Goal: Task Accomplishment & Management: Complete application form

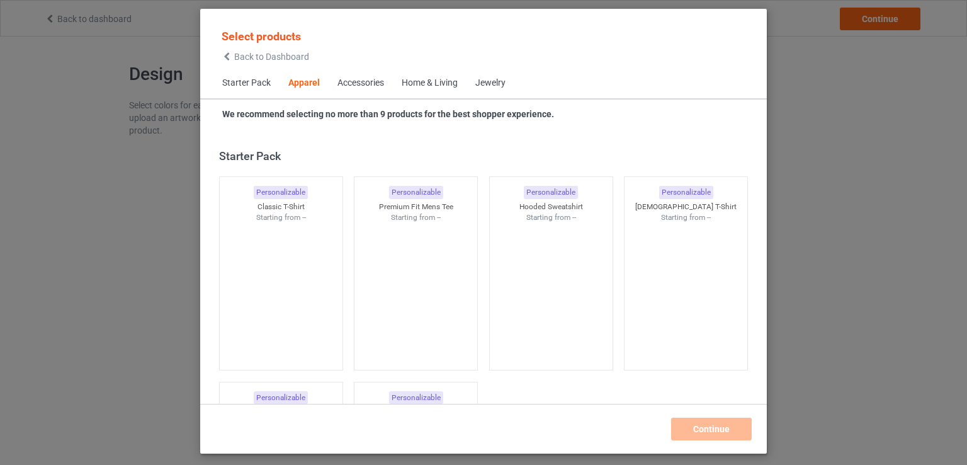
scroll to position [469, 0]
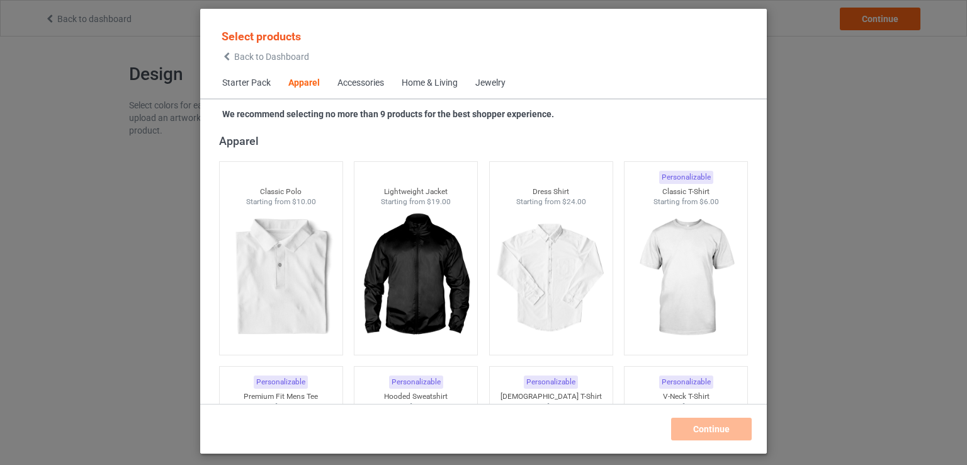
click at [450, 79] on div "Home & Living" at bounding box center [430, 83] width 56 height 13
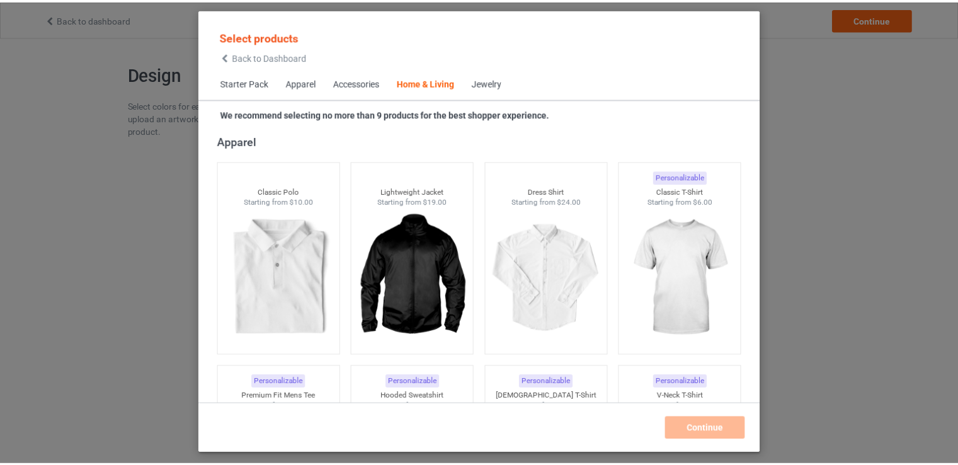
scroll to position [5681, 0]
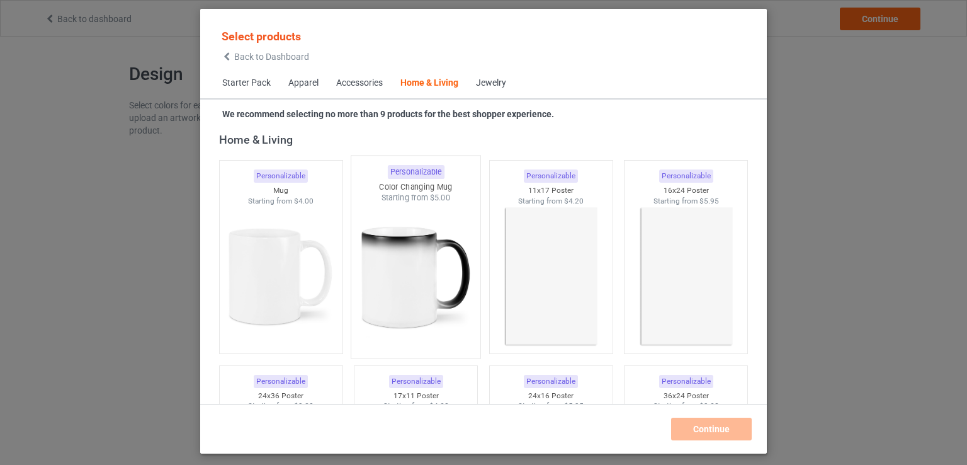
click at [410, 288] on img at bounding box center [416, 277] width 118 height 148
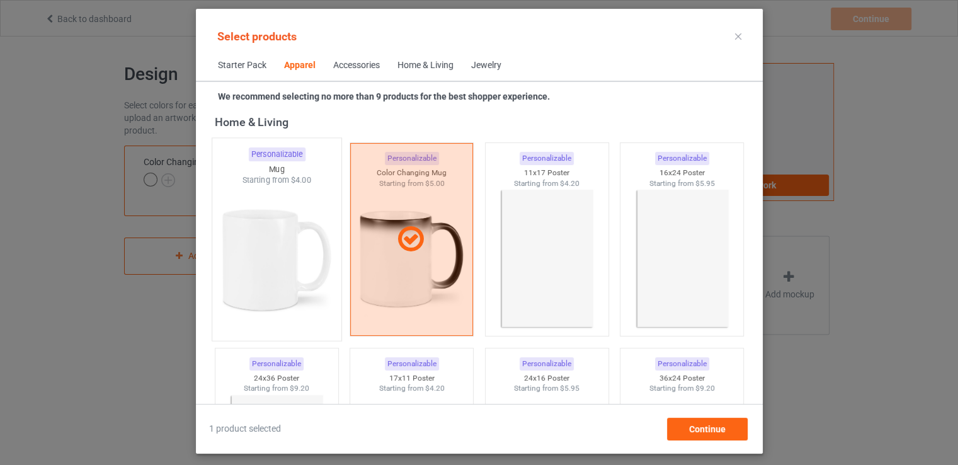
click at [282, 312] on img at bounding box center [276, 260] width 118 height 148
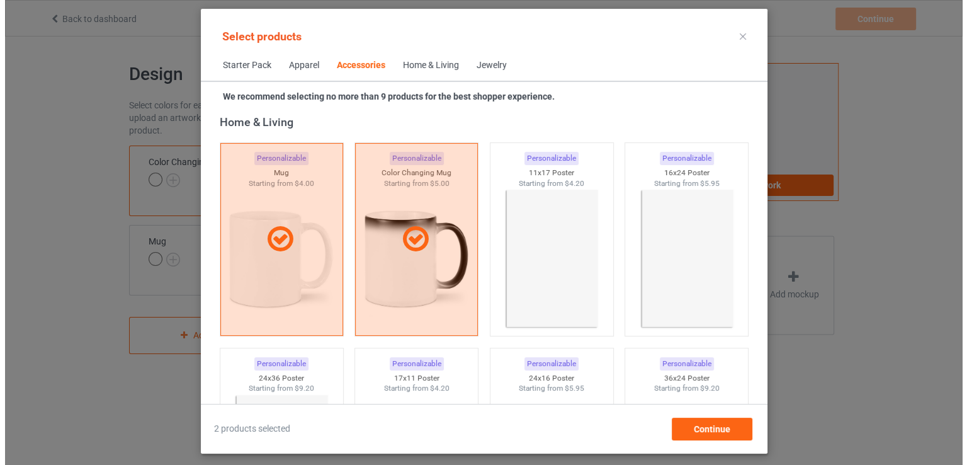
scroll to position [5429, 0]
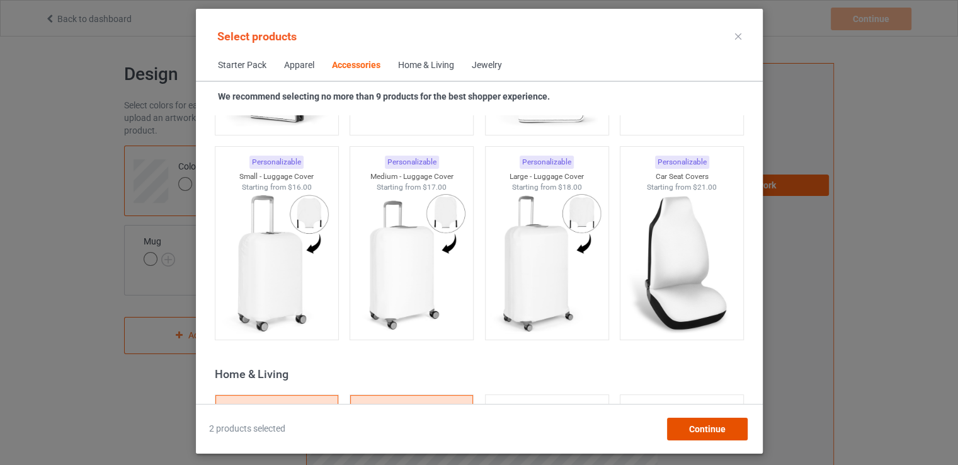
click at [699, 433] on span "Continue" at bounding box center [706, 429] width 37 height 10
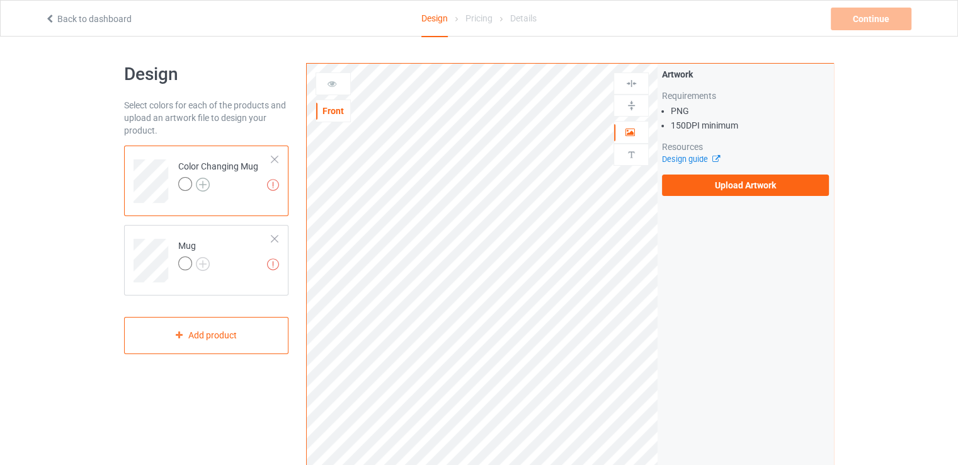
click at [197, 179] on img at bounding box center [203, 185] width 14 height 14
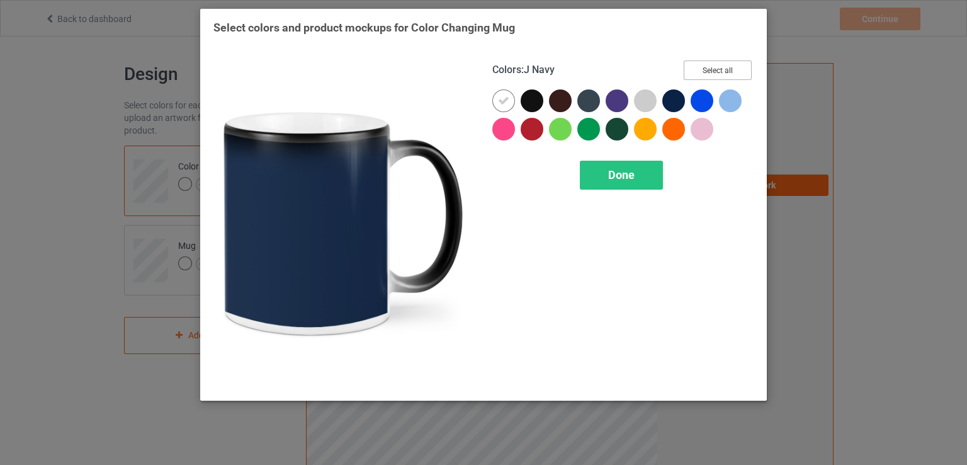
click at [697, 76] on button "Select all" at bounding box center [718, 70] width 68 height 20
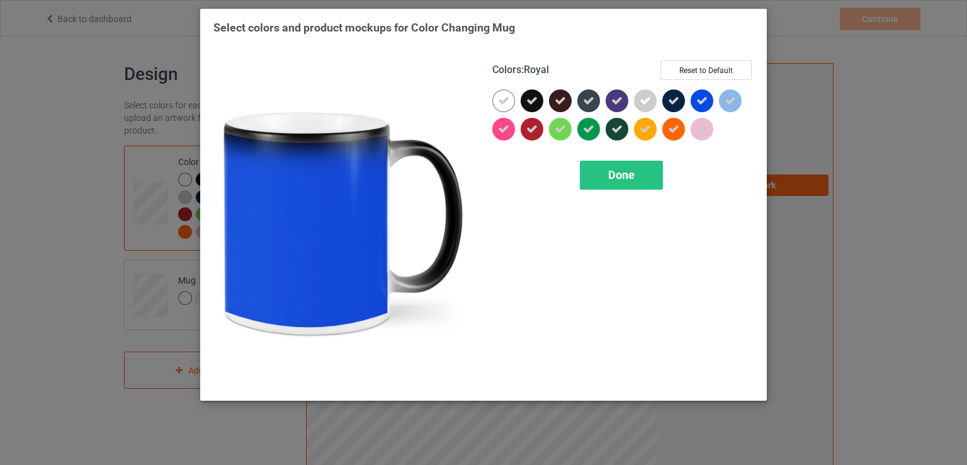
click at [726, 101] on icon at bounding box center [730, 100] width 11 height 11
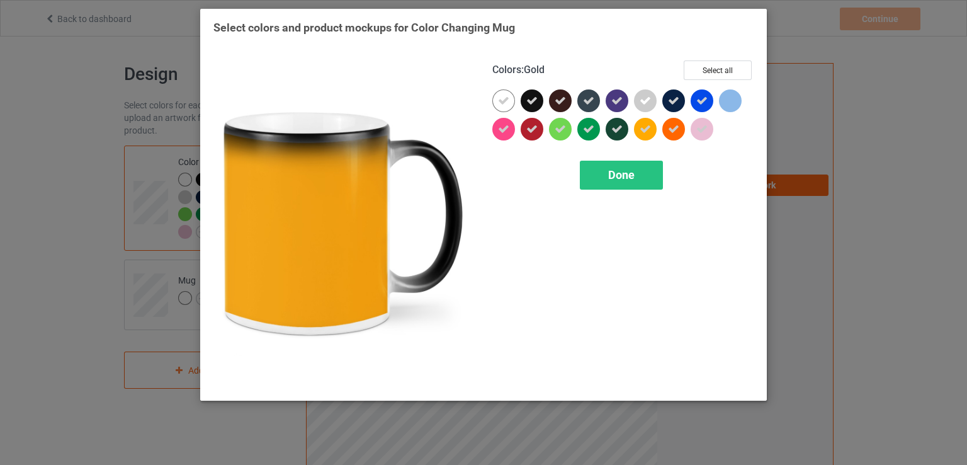
click at [647, 129] on icon at bounding box center [645, 128] width 11 height 11
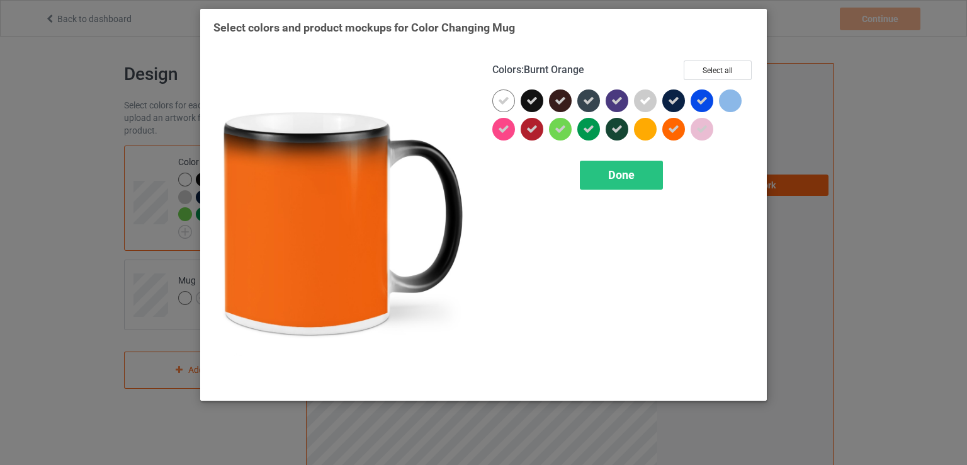
click at [664, 136] on div at bounding box center [677, 132] width 28 height 28
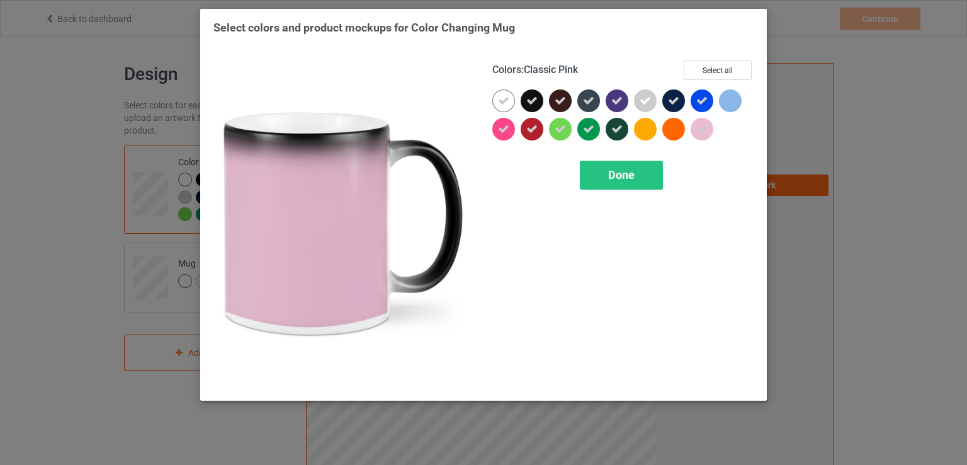
click at [695, 134] on div at bounding box center [702, 129] width 23 height 23
click at [705, 136] on div at bounding box center [702, 129] width 23 height 23
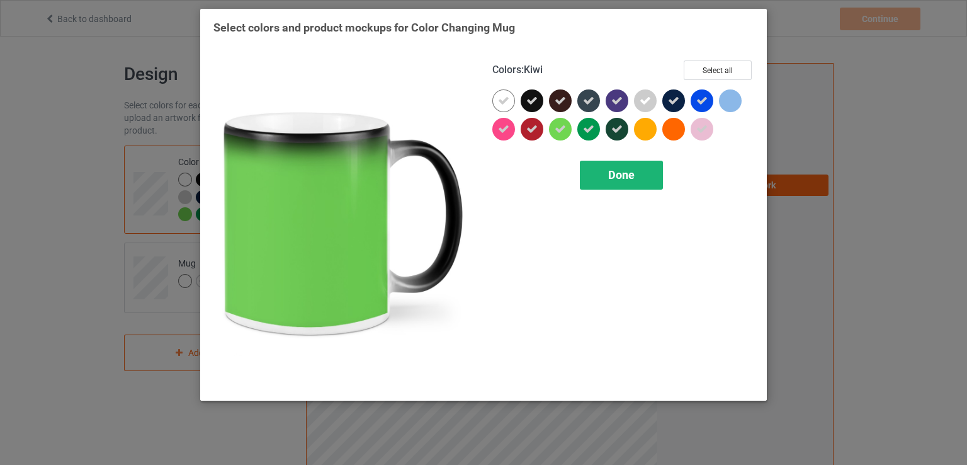
click at [615, 177] on span "Done" at bounding box center [621, 174] width 26 height 13
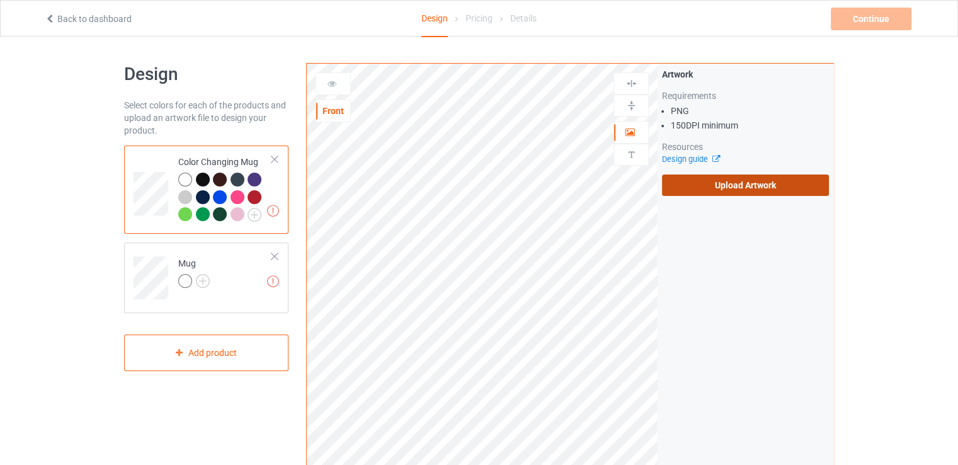
click at [766, 188] on label "Upload Artwork" at bounding box center [745, 184] width 167 height 21
click at [0, 0] on input "Upload Artwork" at bounding box center [0, 0] width 0 height 0
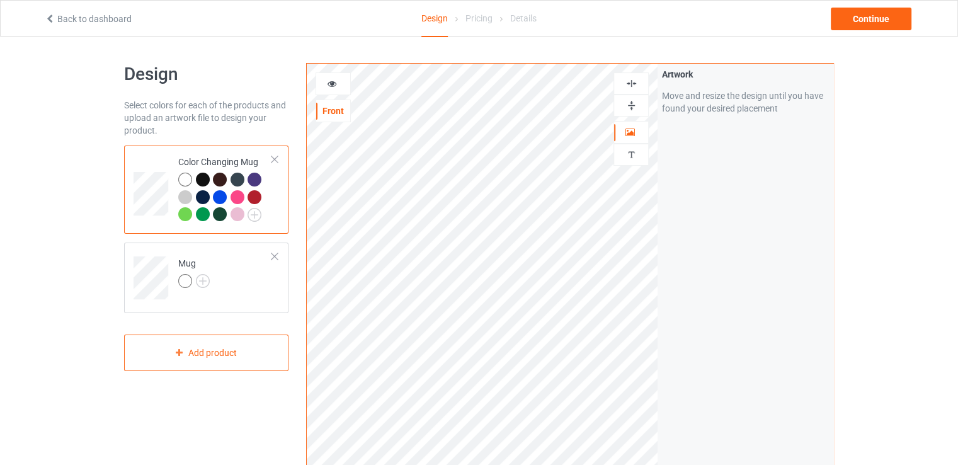
click at [318, 81] on div at bounding box center [333, 83] width 34 height 13
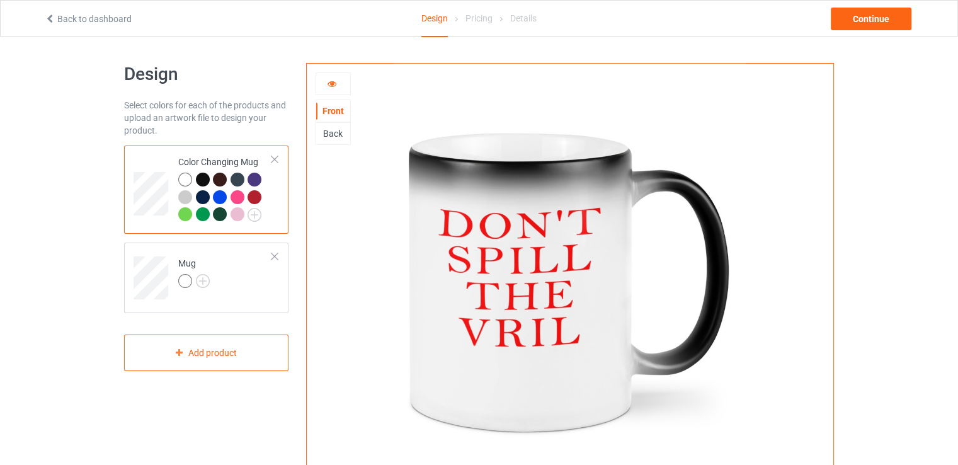
click at [16, 271] on div "Design Select colors for each of the products and upload an artwork file to des…" at bounding box center [479, 411] width 958 height 748
click at [249, 198] on div at bounding box center [255, 197] width 14 height 14
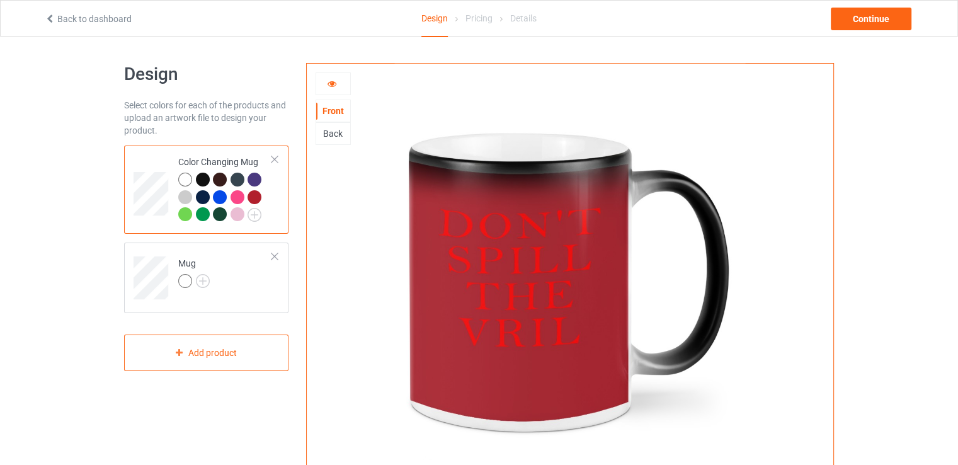
click at [236, 219] on div at bounding box center [238, 214] width 14 height 14
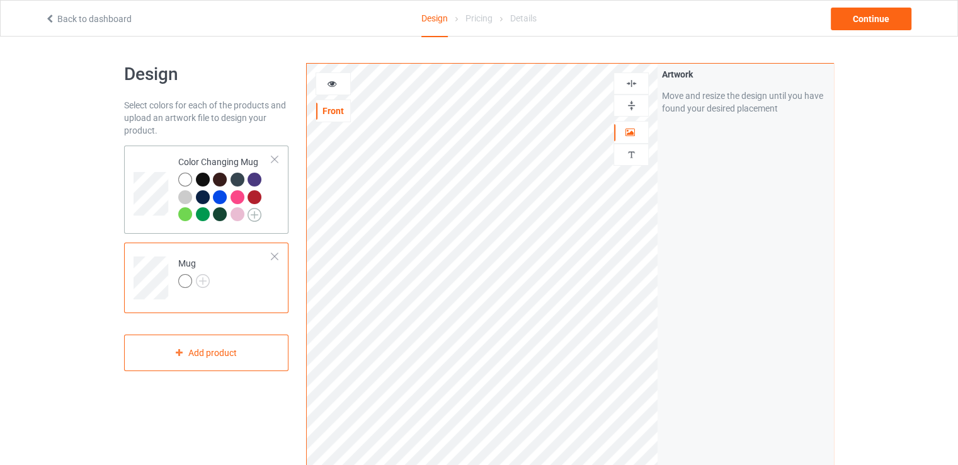
click at [254, 210] on img at bounding box center [255, 215] width 14 height 14
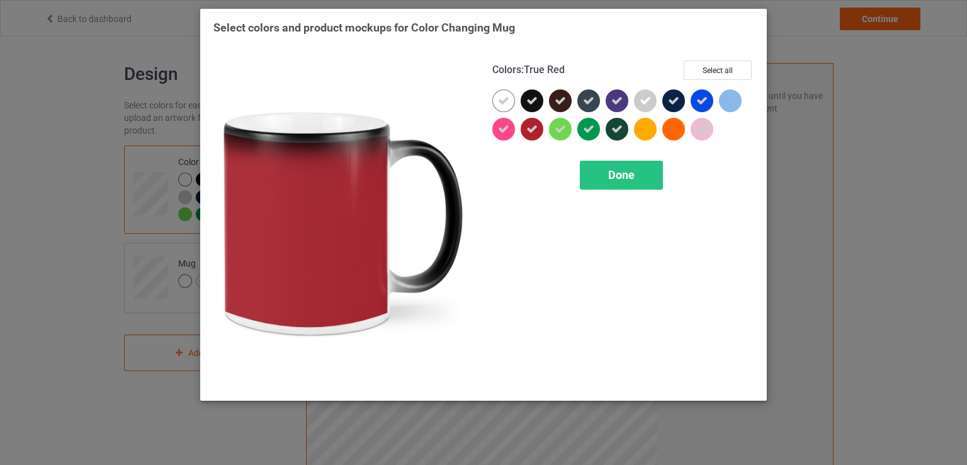
click at [525, 130] on div at bounding box center [532, 129] width 23 height 23
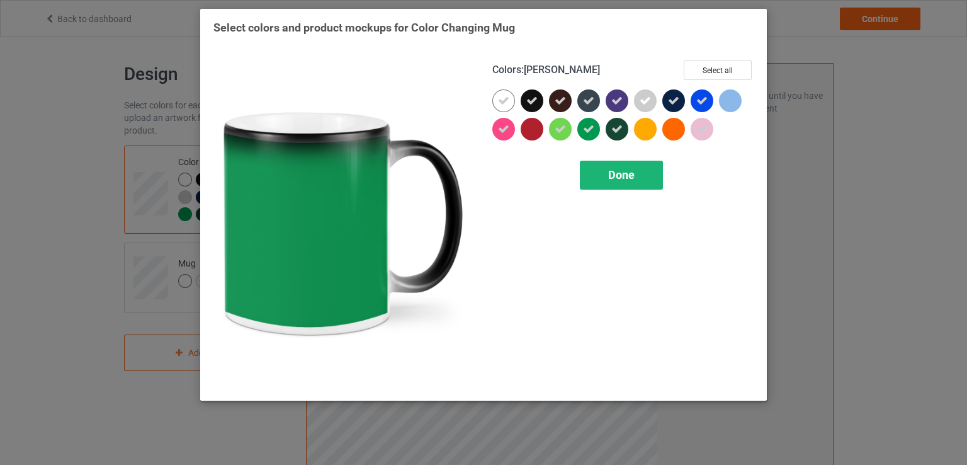
click at [611, 174] on span "Done" at bounding box center [621, 174] width 26 height 13
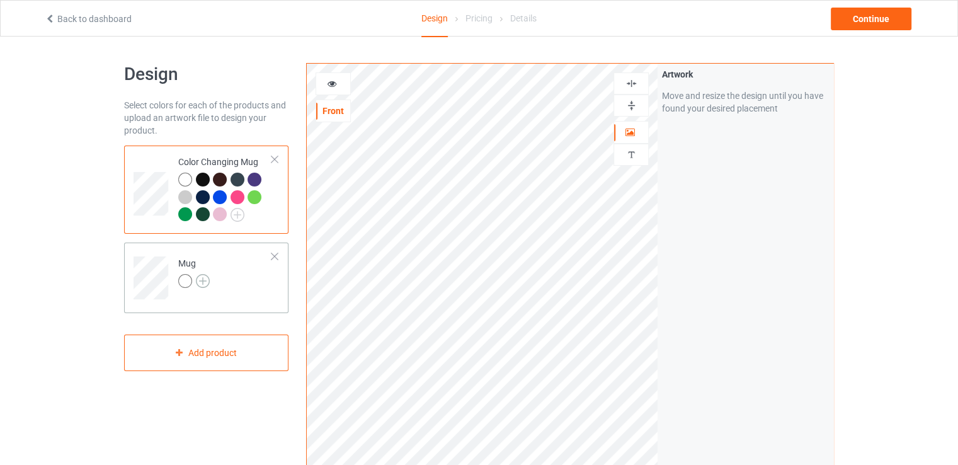
click at [208, 280] on img at bounding box center [203, 281] width 14 height 14
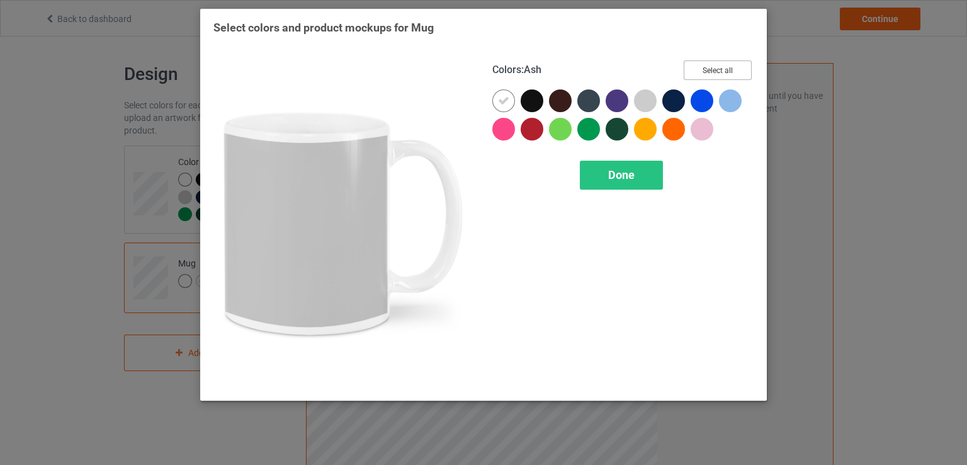
click at [699, 69] on button "Select all" at bounding box center [718, 70] width 68 height 20
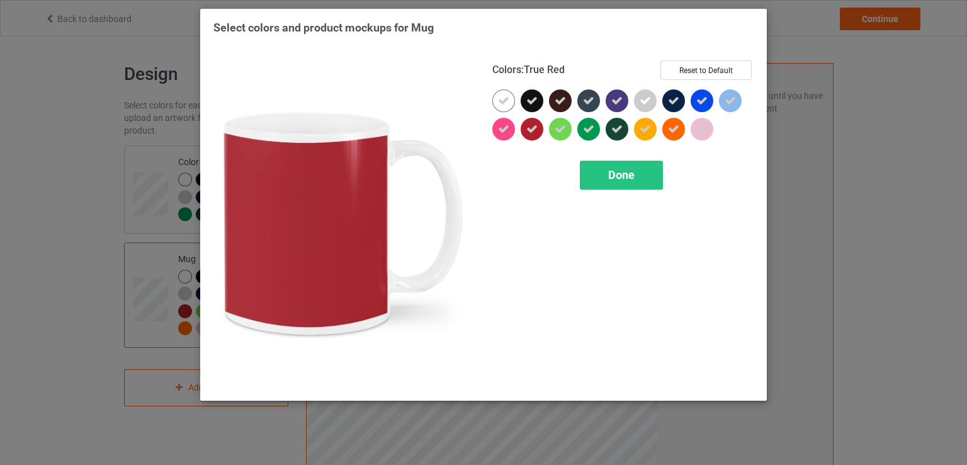
click at [529, 127] on icon at bounding box center [532, 128] width 11 height 11
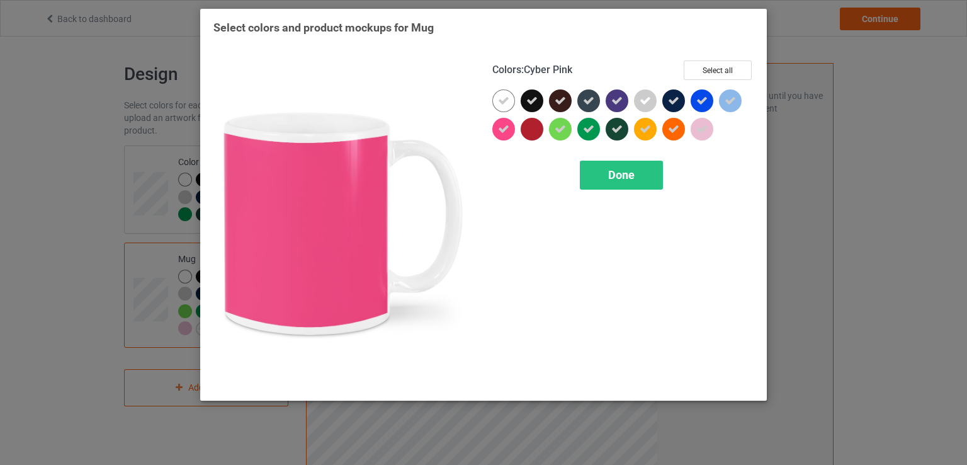
click at [498, 135] on div at bounding box center [504, 129] width 23 height 23
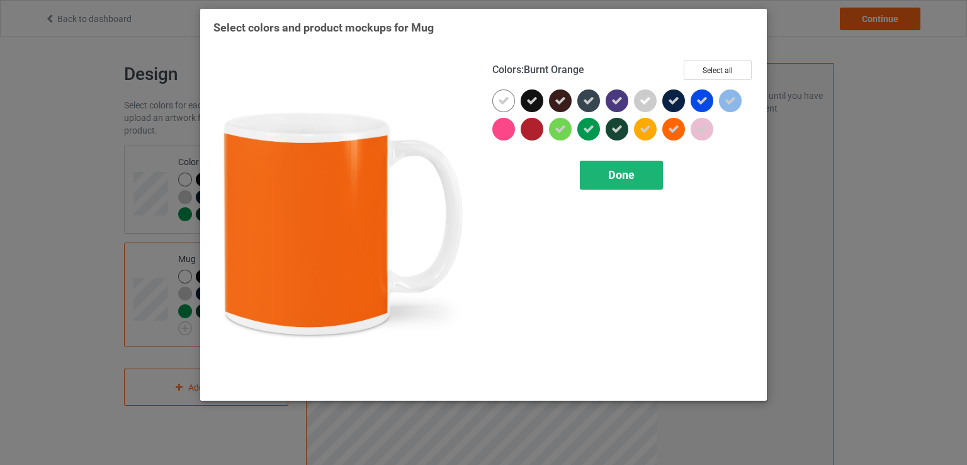
click at [632, 172] on span "Done" at bounding box center [621, 174] width 26 height 13
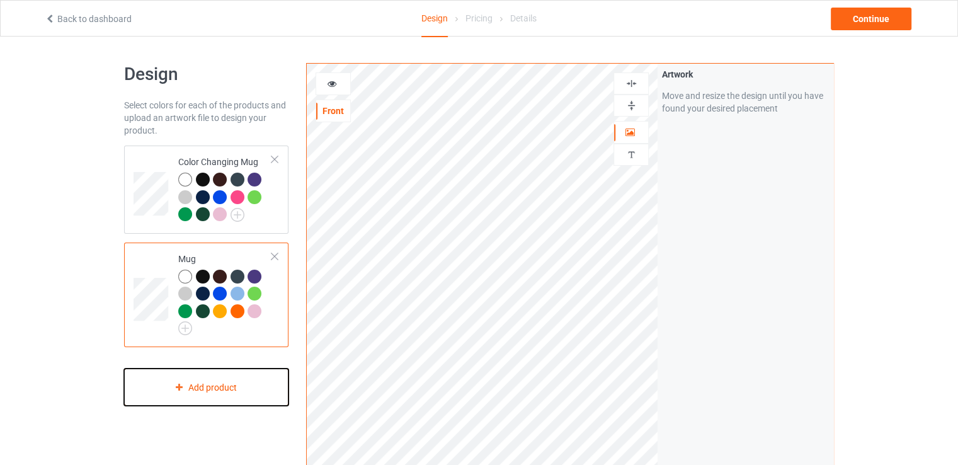
click at [247, 378] on div "Add product" at bounding box center [206, 386] width 164 height 37
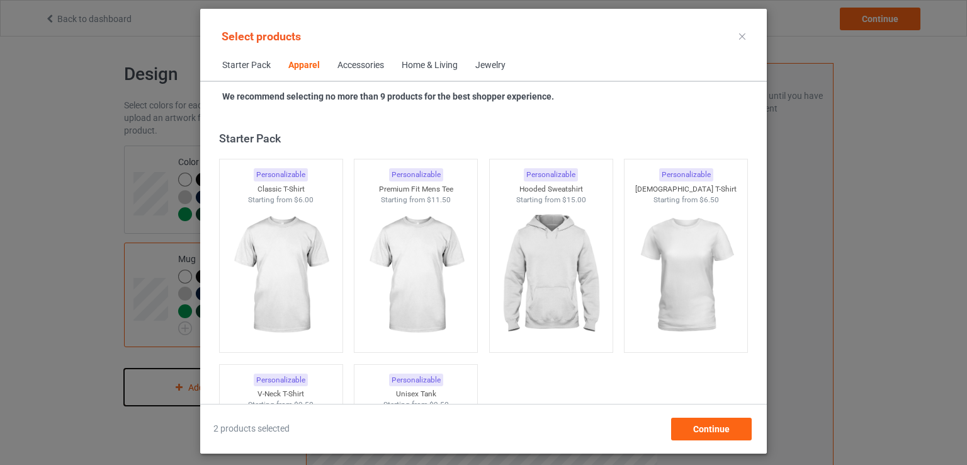
scroll to position [469, 0]
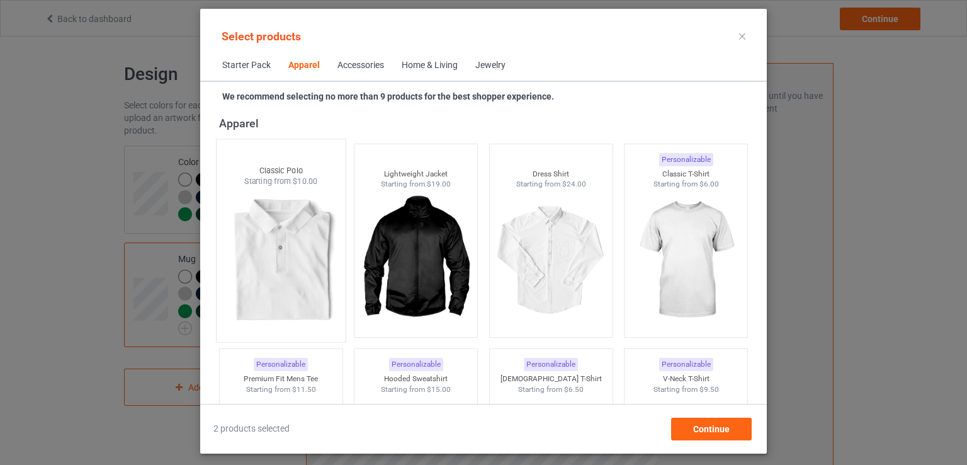
click at [319, 265] on img at bounding box center [281, 261] width 118 height 148
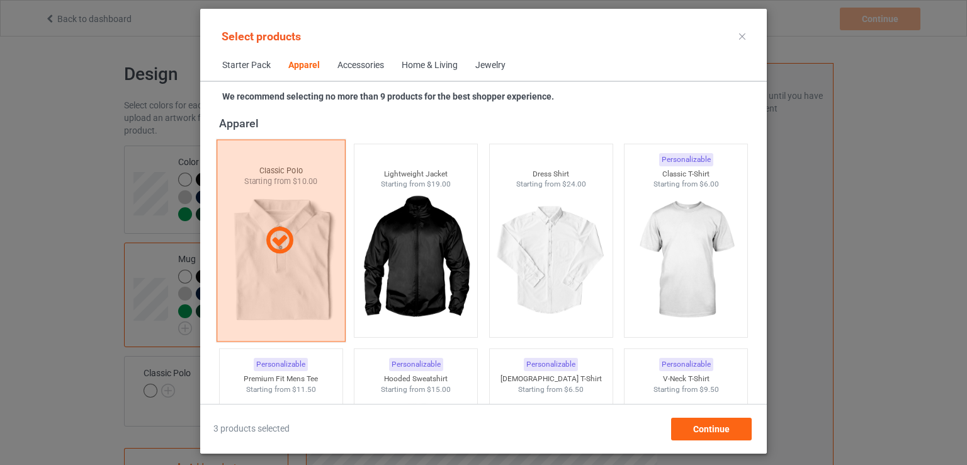
click at [319, 265] on div at bounding box center [281, 240] width 129 height 202
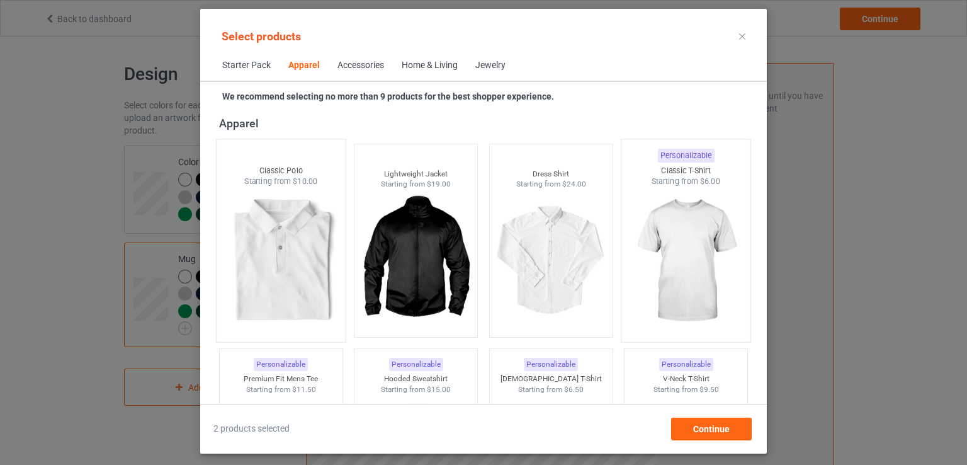
click at [640, 249] on img at bounding box center [686, 261] width 118 height 148
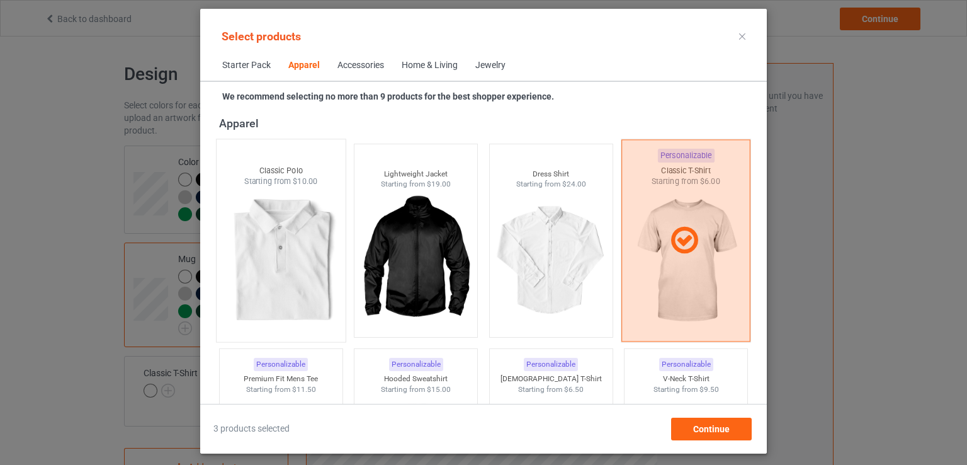
scroll to position [721, 0]
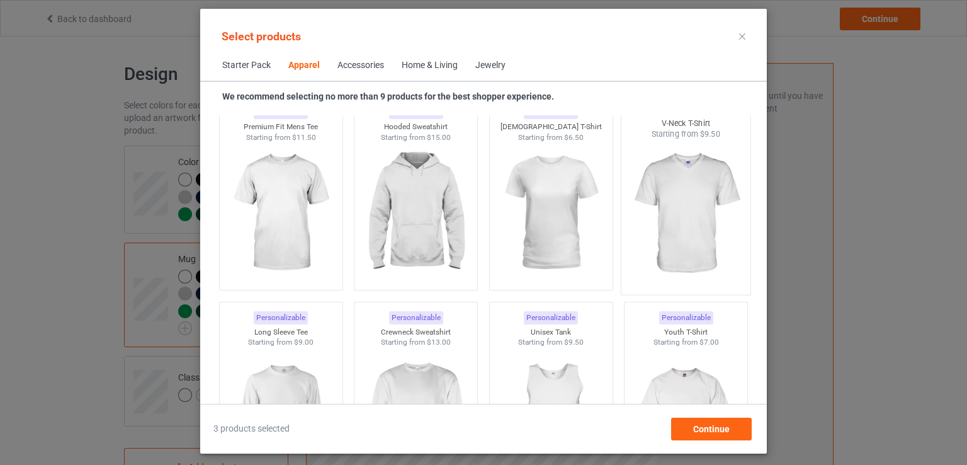
click at [675, 232] on img at bounding box center [686, 214] width 118 height 148
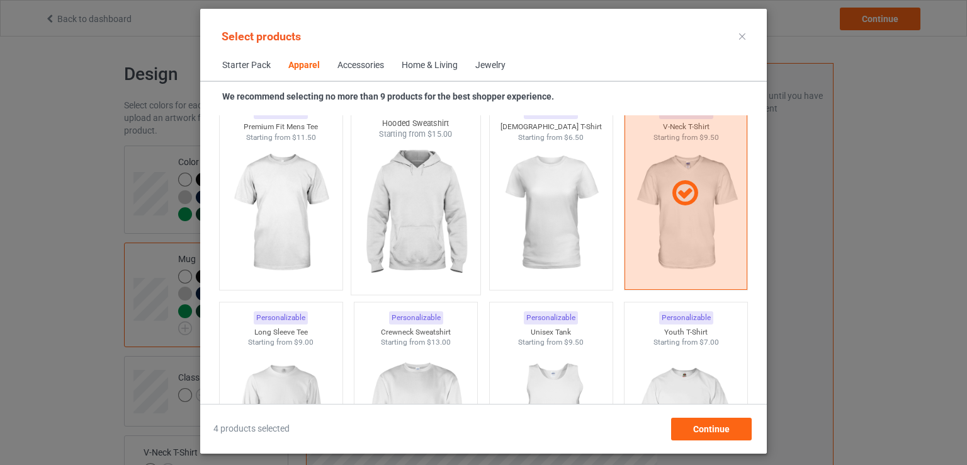
click at [456, 254] on img at bounding box center [416, 214] width 118 height 148
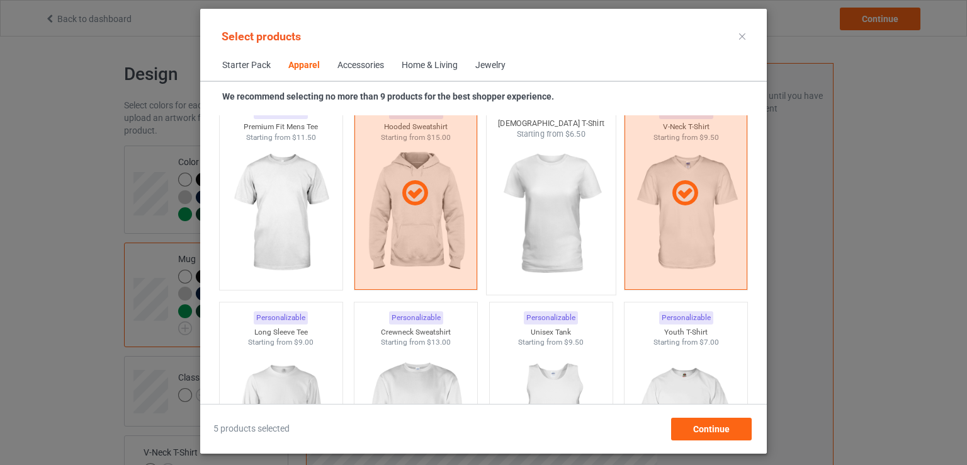
click at [509, 253] on img at bounding box center [551, 214] width 118 height 148
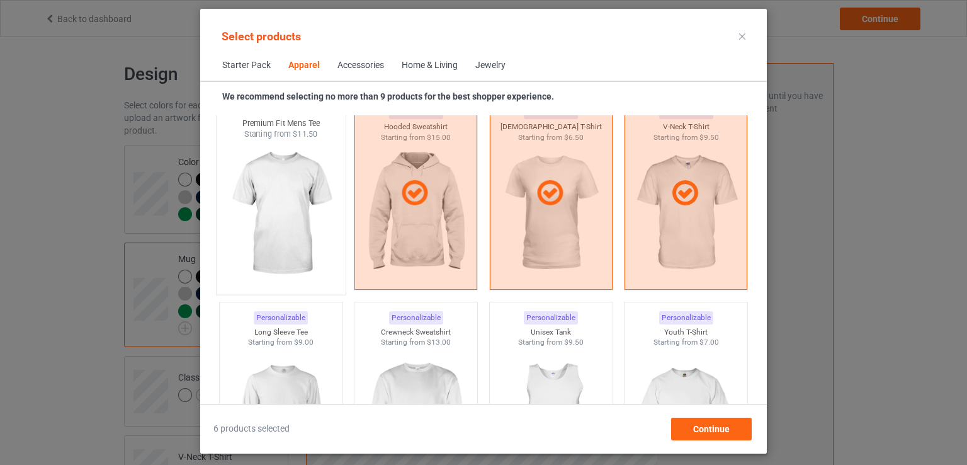
click at [236, 263] on img at bounding box center [281, 214] width 118 height 148
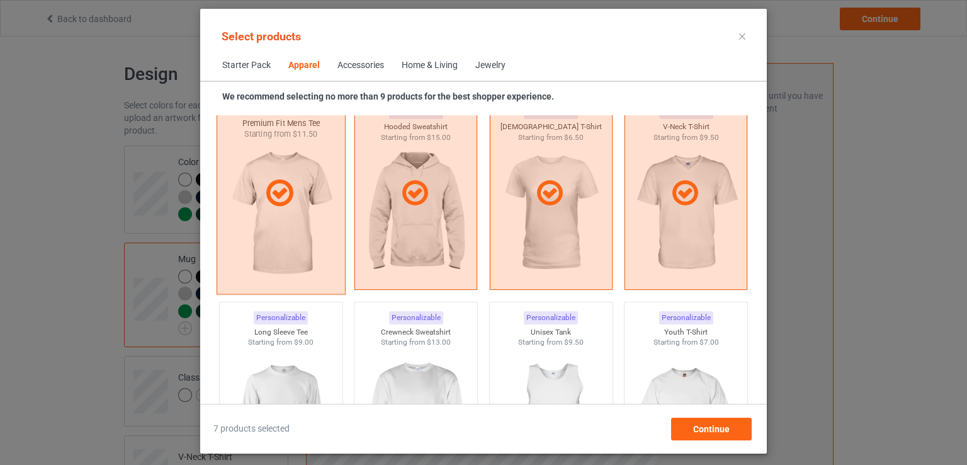
scroll to position [972, 0]
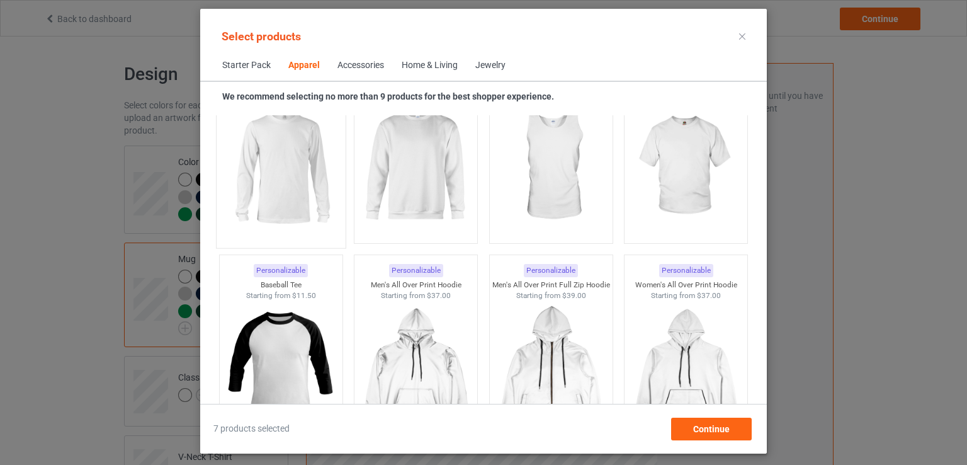
click at [276, 193] on img at bounding box center [281, 167] width 118 height 148
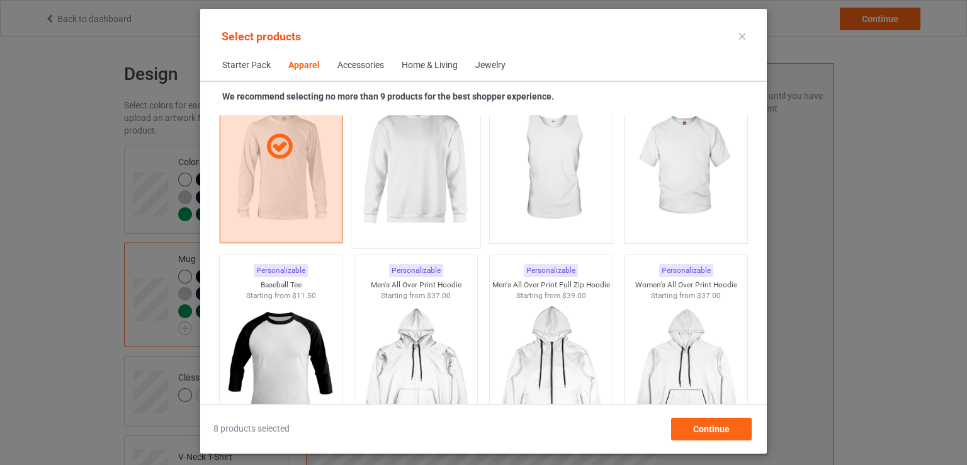
click at [401, 188] on img at bounding box center [416, 167] width 118 height 148
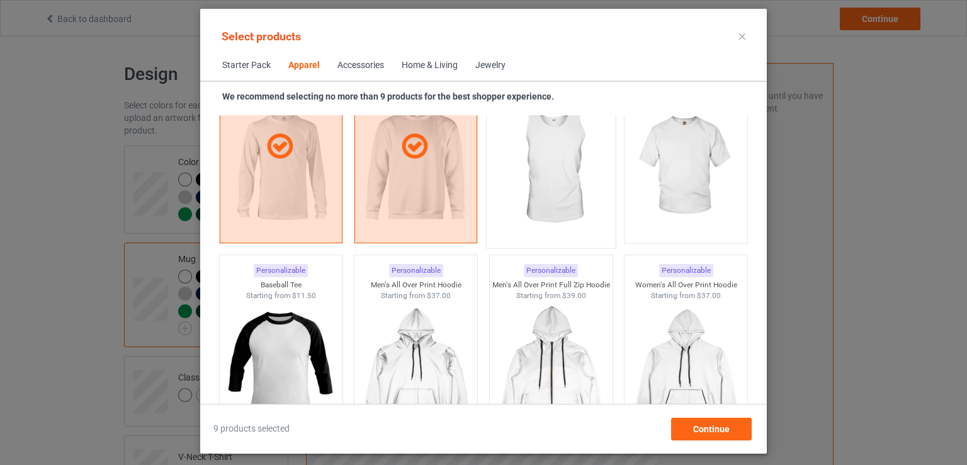
click at [562, 202] on img at bounding box center [551, 167] width 118 height 148
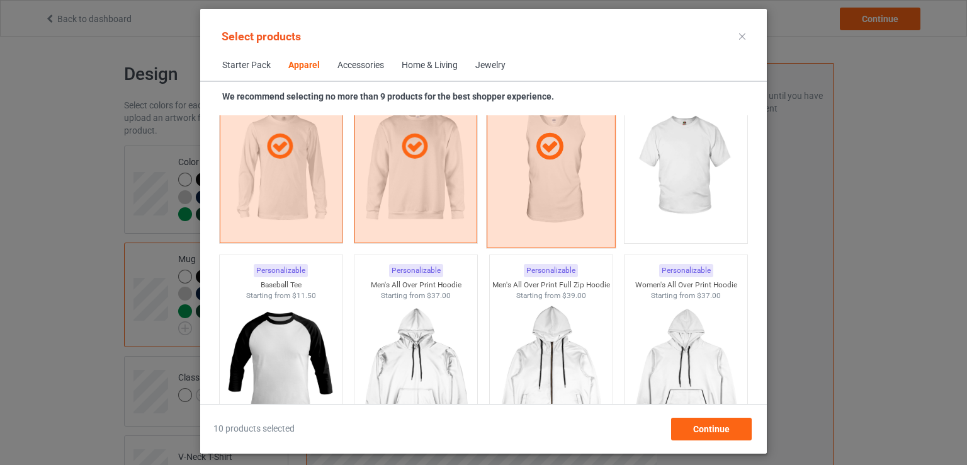
click at [578, 207] on div at bounding box center [551, 146] width 129 height 202
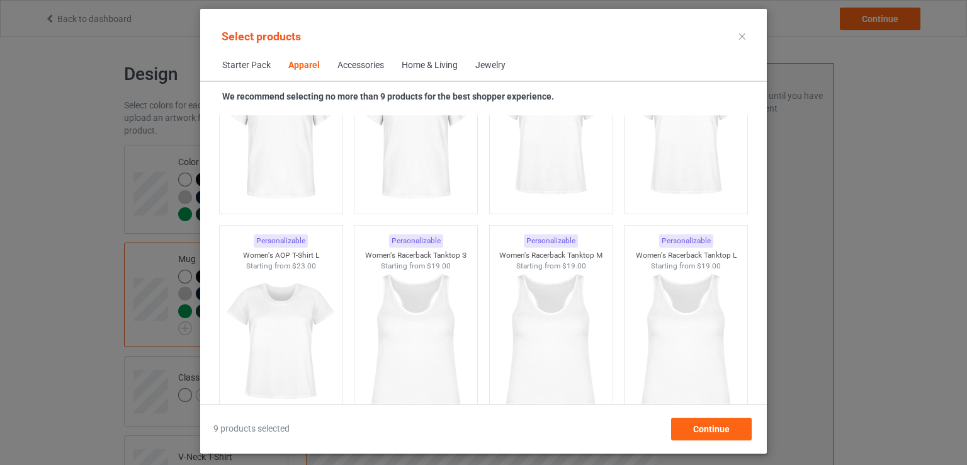
scroll to position [1980, 0]
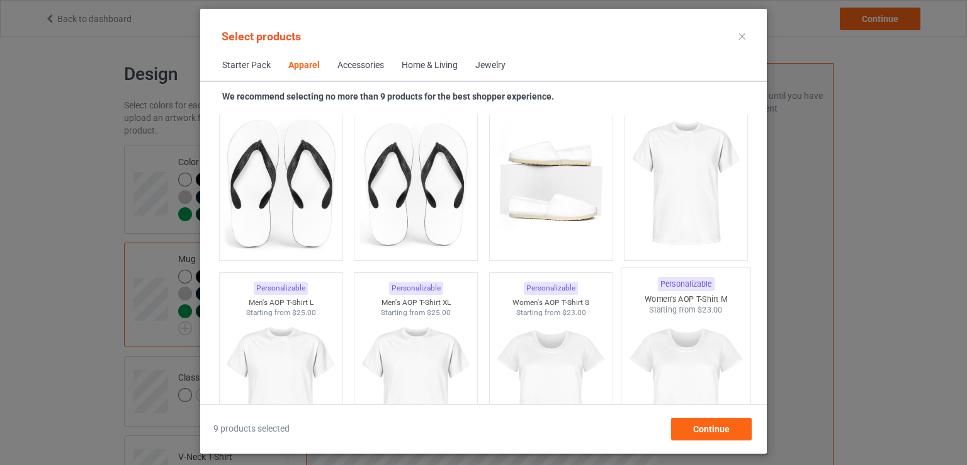
click at [712, 355] on img at bounding box center [686, 390] width 118 height 148
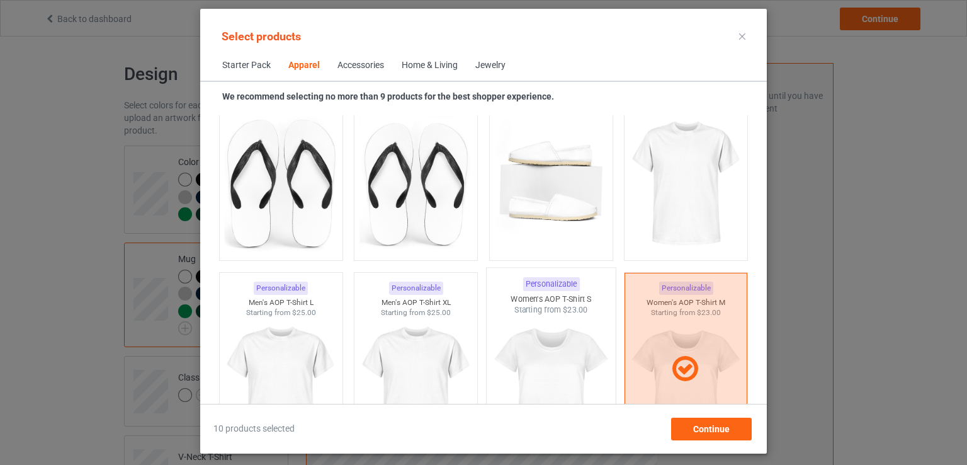
click at [590, 361] on img at bounding box center [551, 390] width 118 height 148
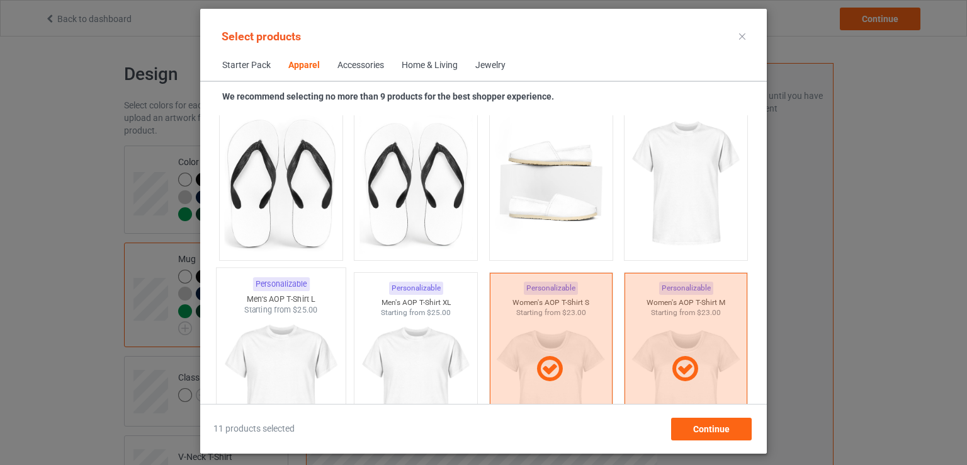
click at [318, 368] on img at bounding box center [281, 390] width 118 height 148
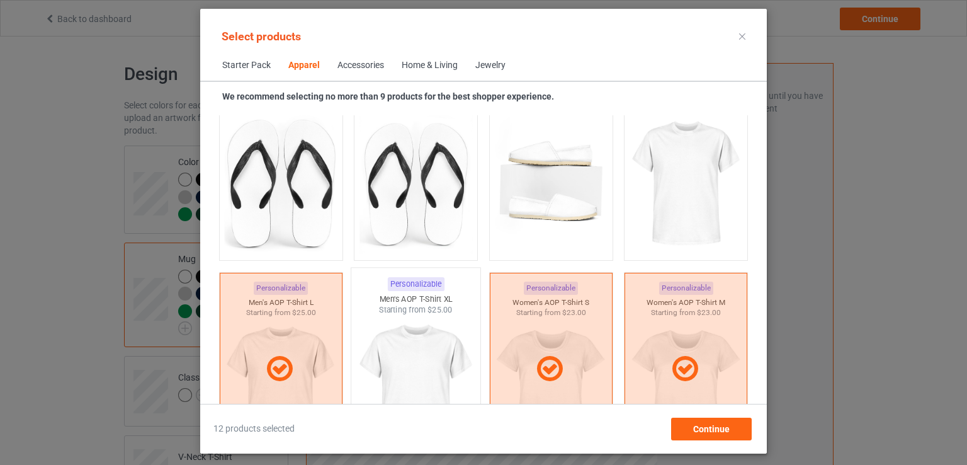
click at [372, 368] on img at bounding box center [416, 390] width 118 height 148
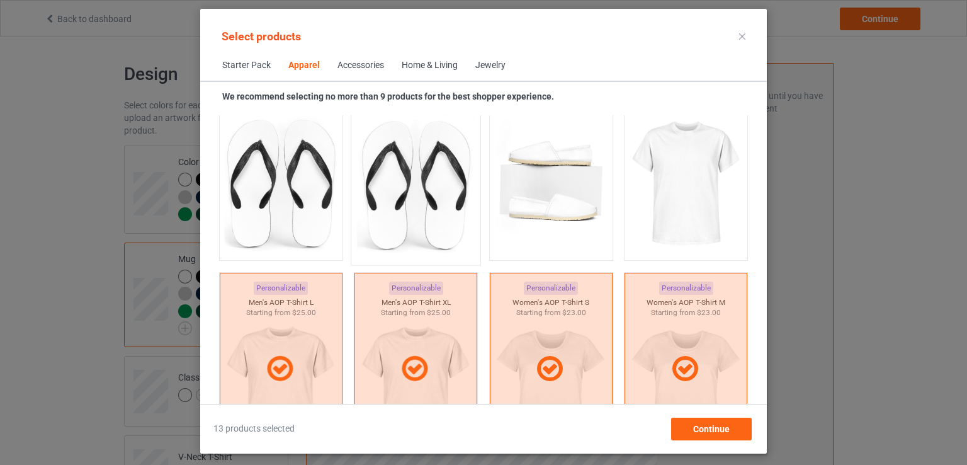
scroll to position [1728, 0]
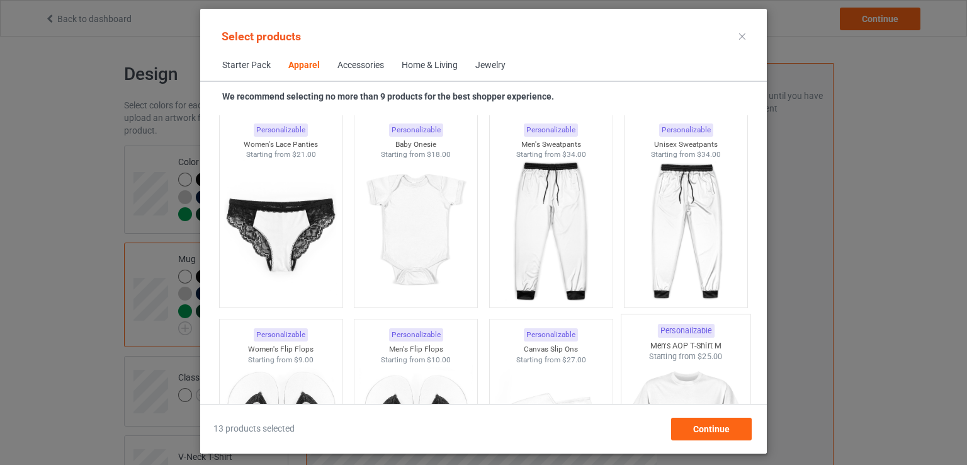
click at [703, 370] on img at bounding box center [686, 436] width 118 height 148
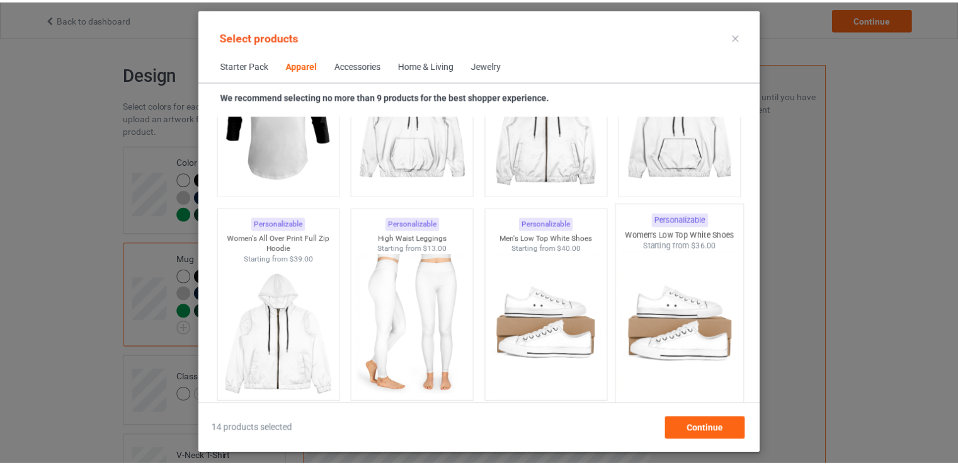
scroll to position [972, 0]
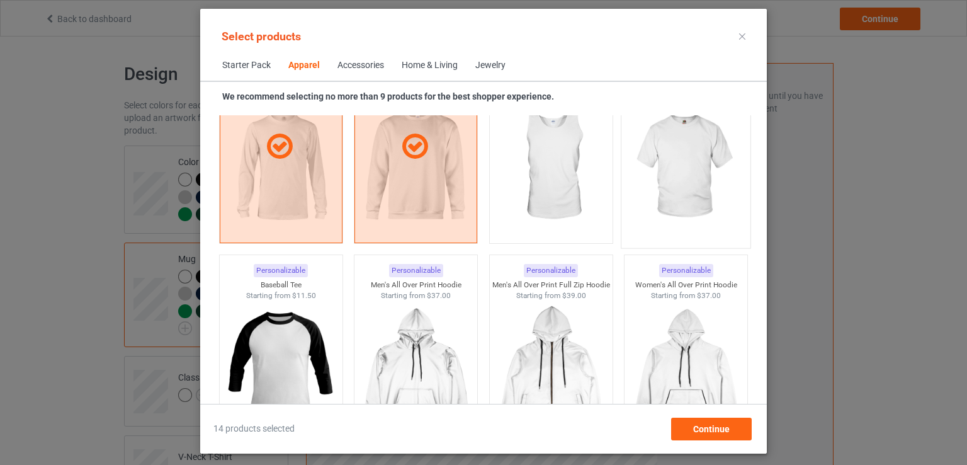
click at [692, 217] on img at bounding box center [686, 167] width 118 height 148
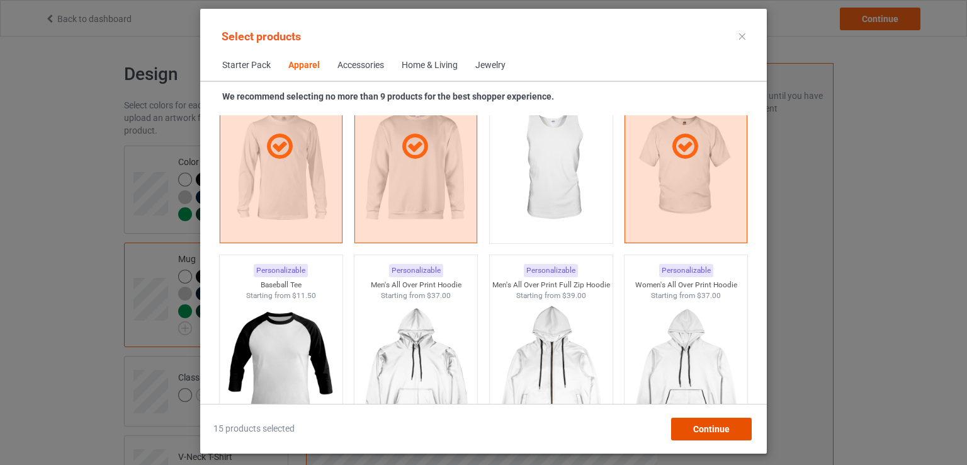
click at [709, 431] on span "Continue" at bounding box center [711, 429] width 37 height 10
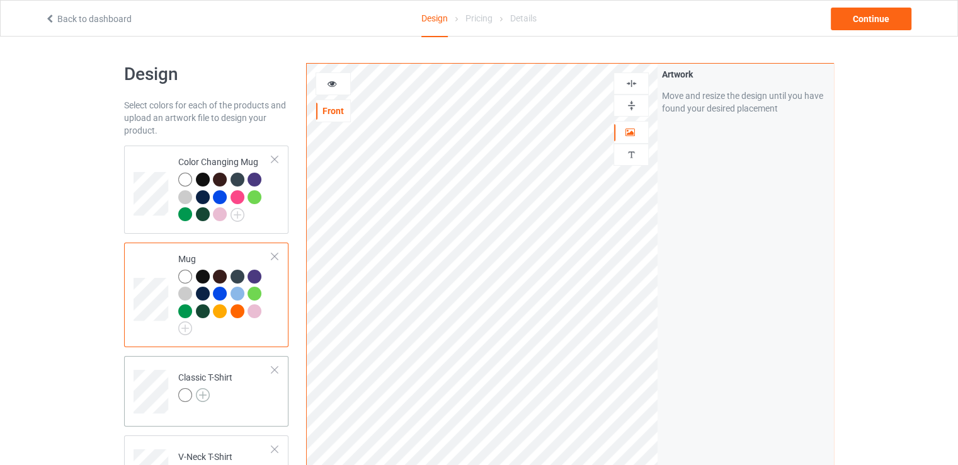
click at [206, 392] on img at bounding box center [203, 395] width 14 height 14
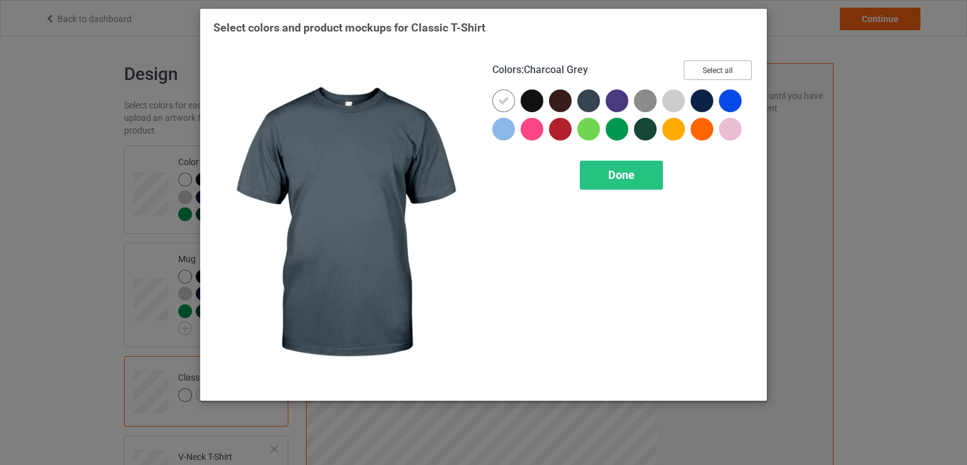
click at [708, 77] on button "Select all" at bounding box center [718, 70] width 68 height 20
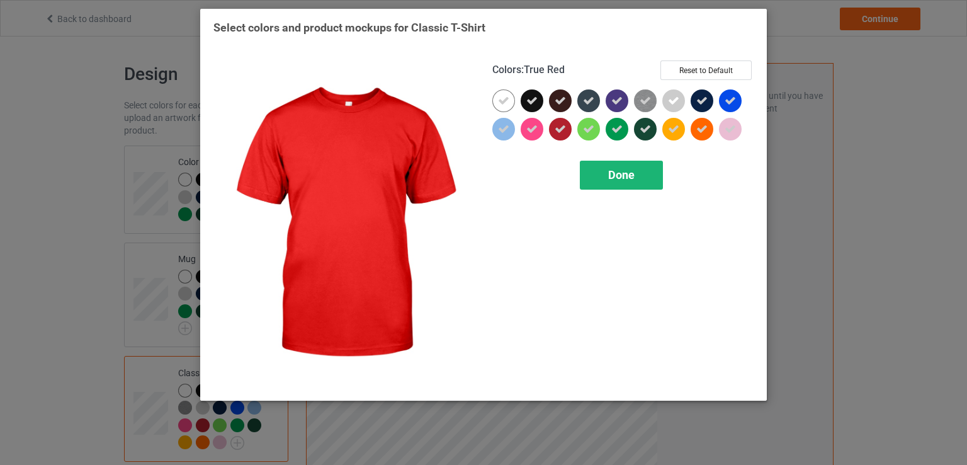
click at [613, 172] on span "Done" at bounding box center [621, 174] width 26 height 13
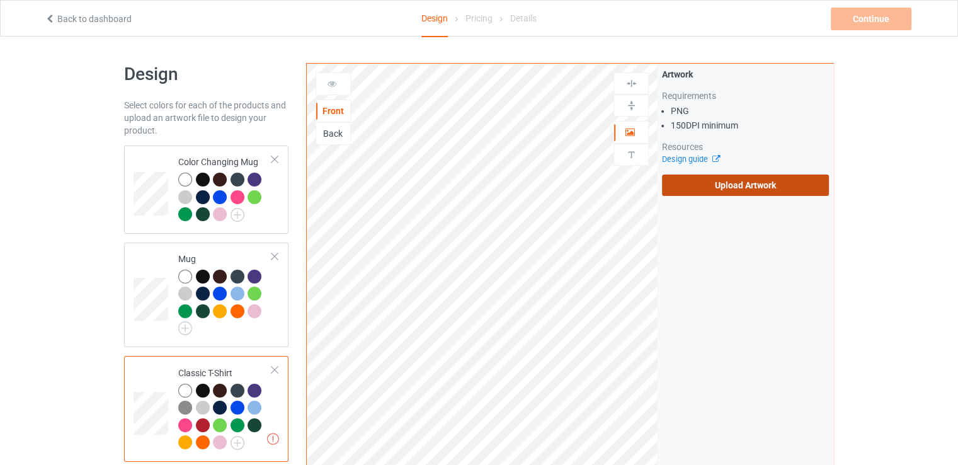
click at [782, 181] on label "Upload Artwork" at bounding box center [745, 184] width 167 height 21
click at [0, 0] on input "Upload Artwork" at bounding box center [0, 0] width 0 height 0
click at [157, 385] on td at bounding box center [153, 408] width 38 height 95
click at [704, 181] on label "Upload Artwork" at bounding box center [745, 184] width 167 height 21
click at [0, 0] on input "Upload Artwork" at bounding box center [0, 0] width 0 height 0
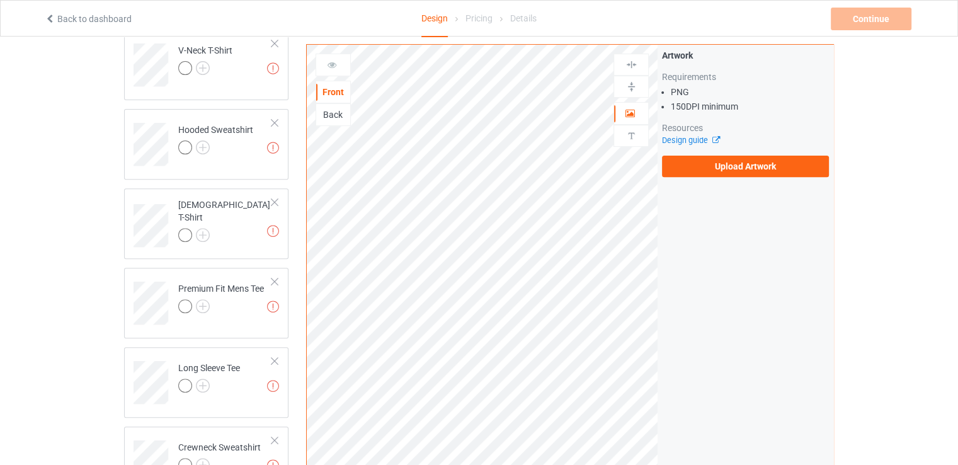
scroll to position [504, 0]
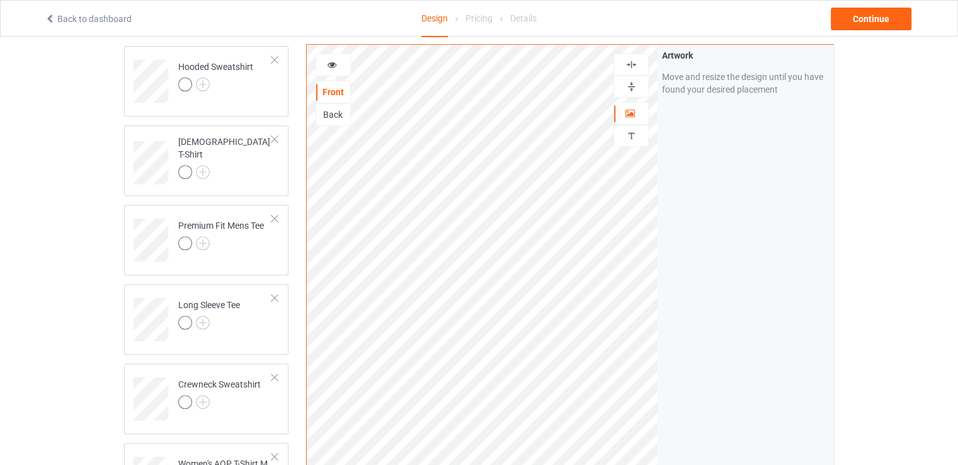
scroll to position [252, 0]
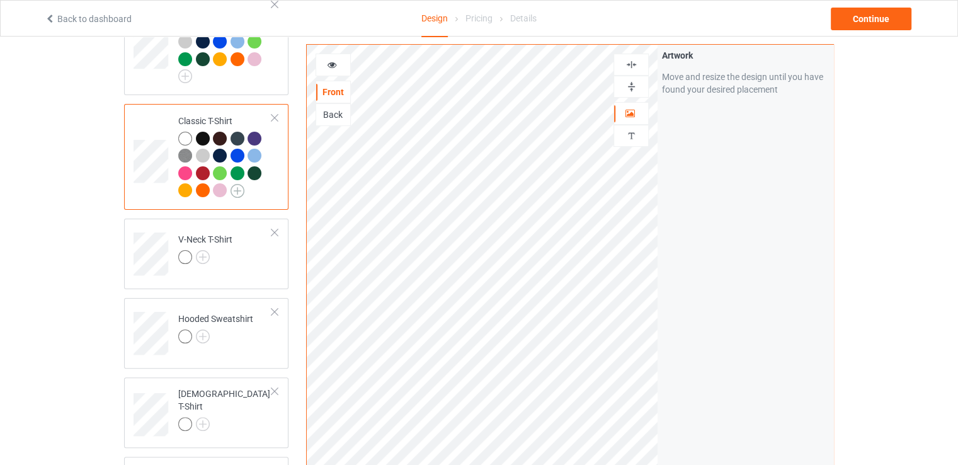
click at [234, 191] on img at bounding box center [238, 191] width 14 height 14
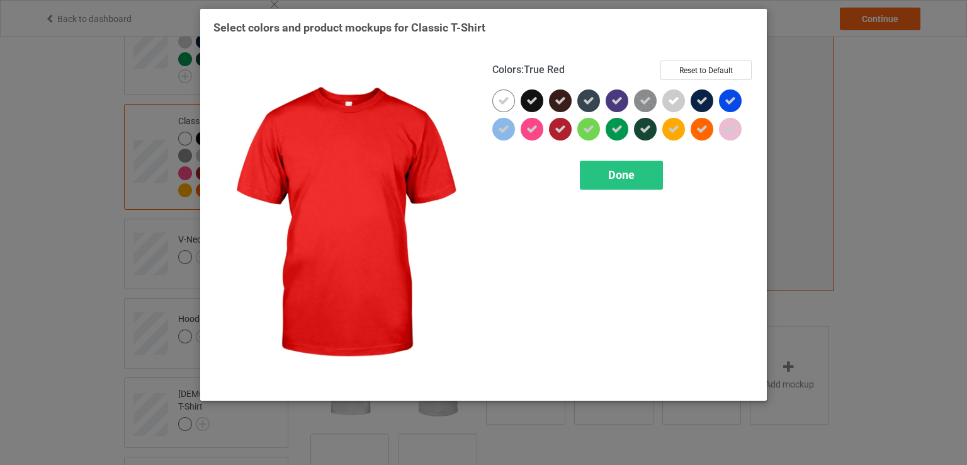
click at [559, 125] on icon at bounding box center [560, 128] width 11 height 11
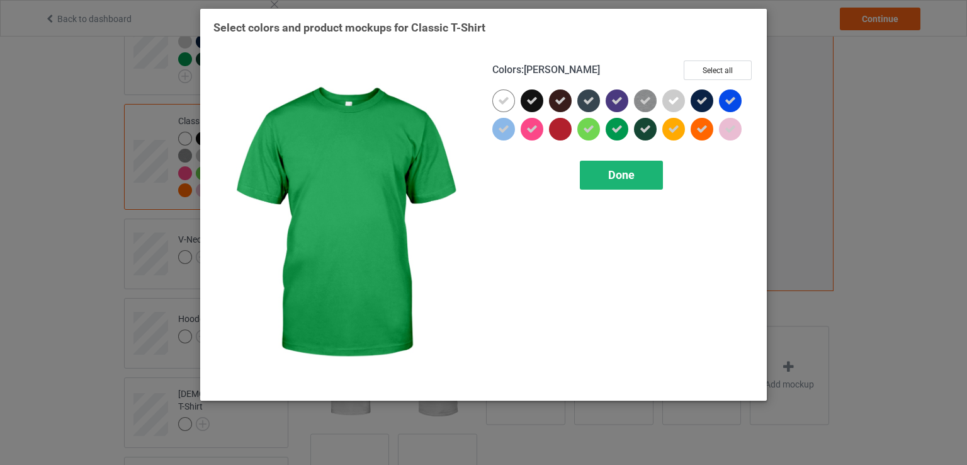
click at [631, 175] on span "Done" at bounding box center [621, 174] width 26 height 13
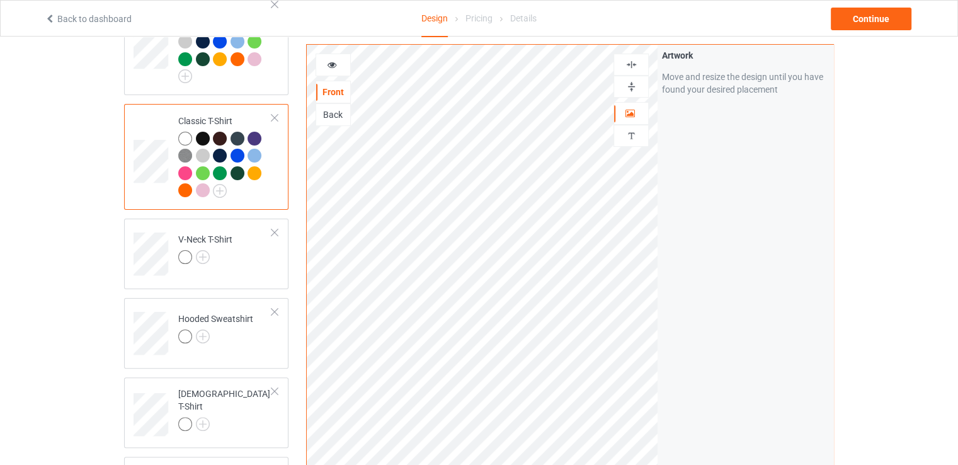
click at [325, 66] on div at bounding box center [333, 65] width 34 height 13
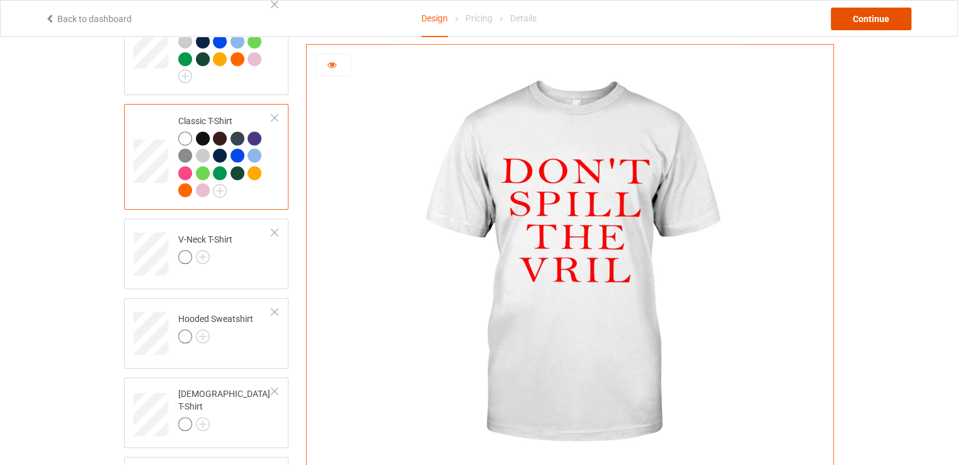
click at [855, 21] on div "Continue" at bounding box center [871, 19] width 81 height 23
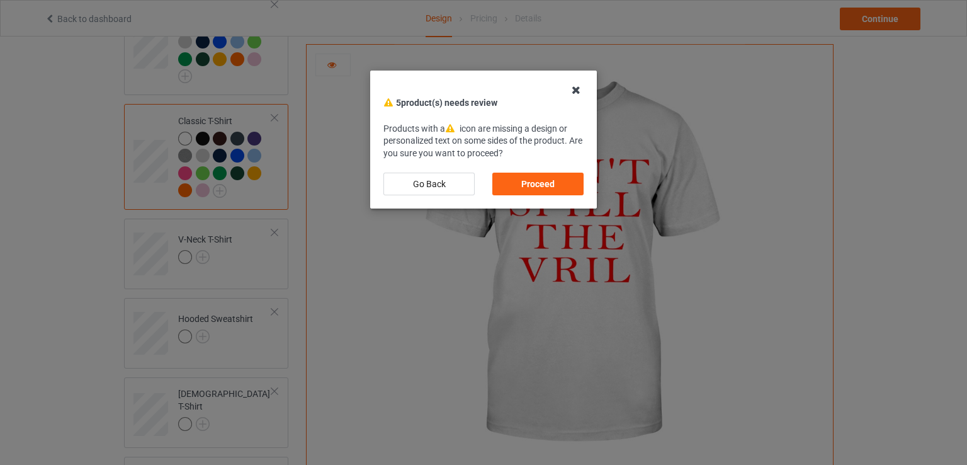
click at [580, 87] on icon at bounding box center [576, 90] width 20 height 20
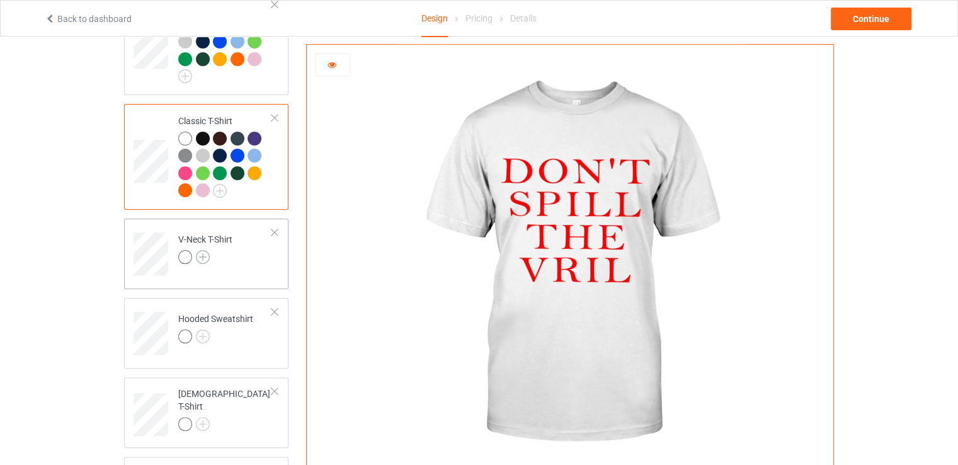
click at [197, 253] on img at bounding box center [203, 257] width 14 height 14
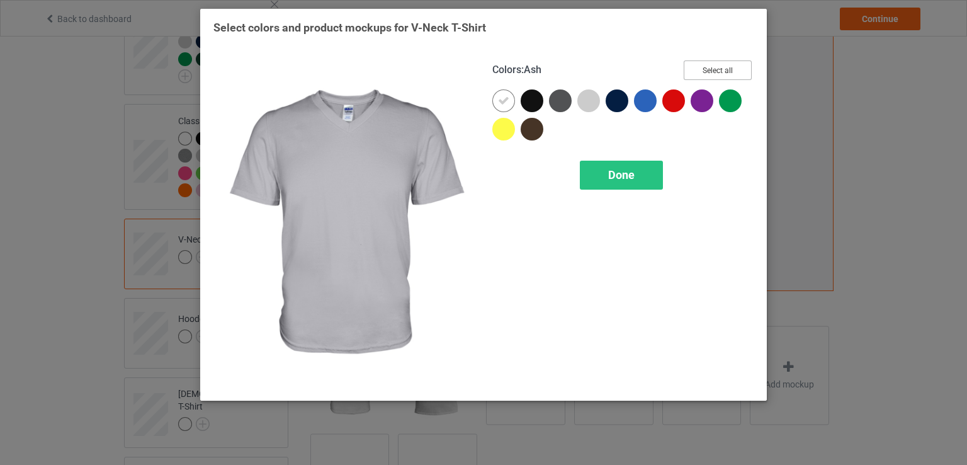
click at [708, 69] on button "Select all" at bounding box center [718, 70] width 68 height 20
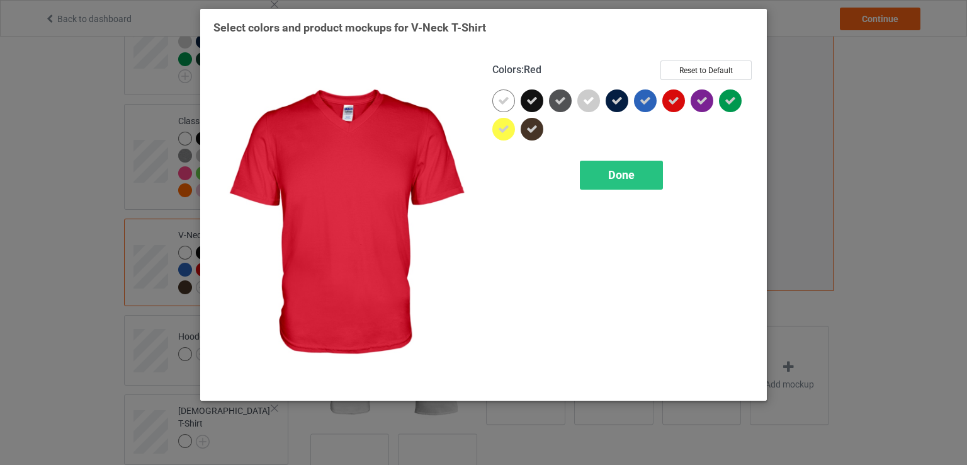
click at [666, 103] on div at bounding box center [674, 100] width 23 height 23
click at [654, 164] on div "Done" at bounding box center [621, 175] width 83 height 29
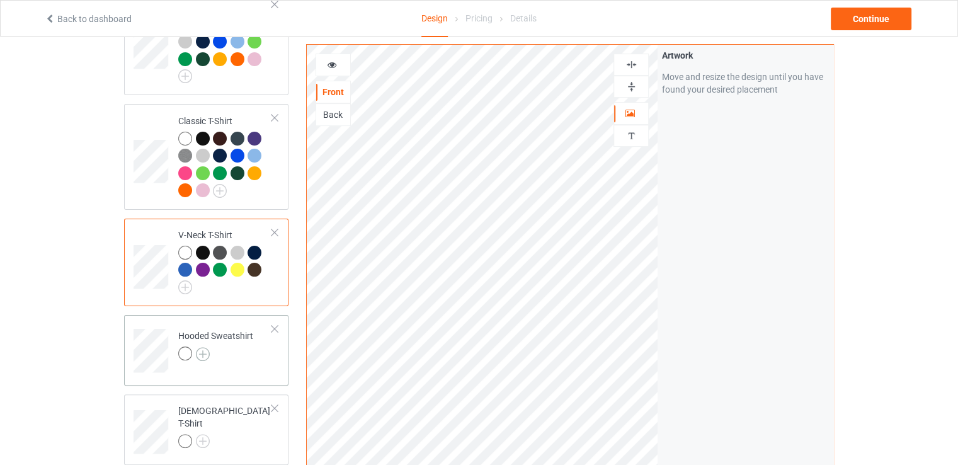
click at [205, 351] on img at bounding box center [203, 354] width 14 height 14
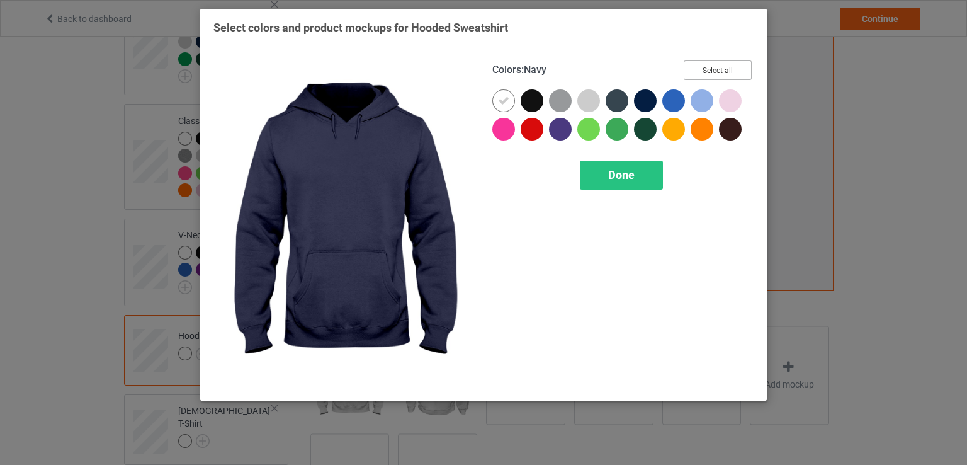
click at [705, 70] on button "Select all" at bounding box center [718, 70] width 68 height 20
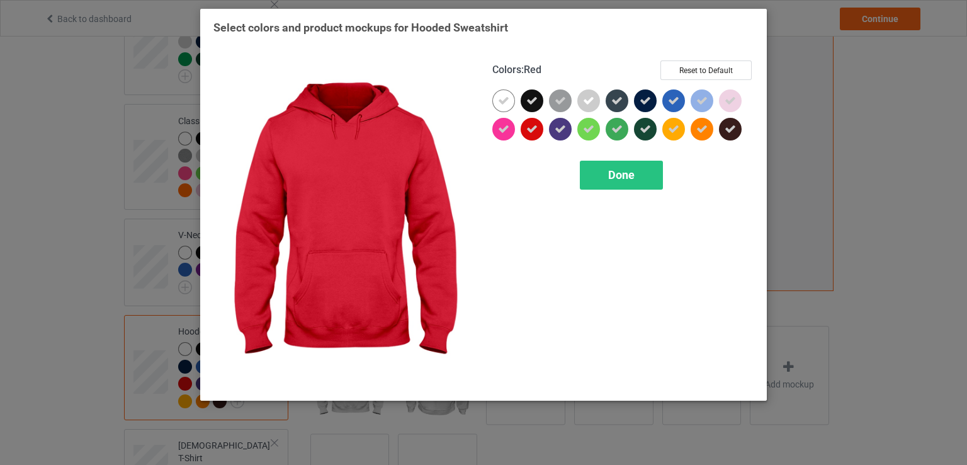
click at [530, 129] on icon at bounding box center [532, 128] width 11 height 11
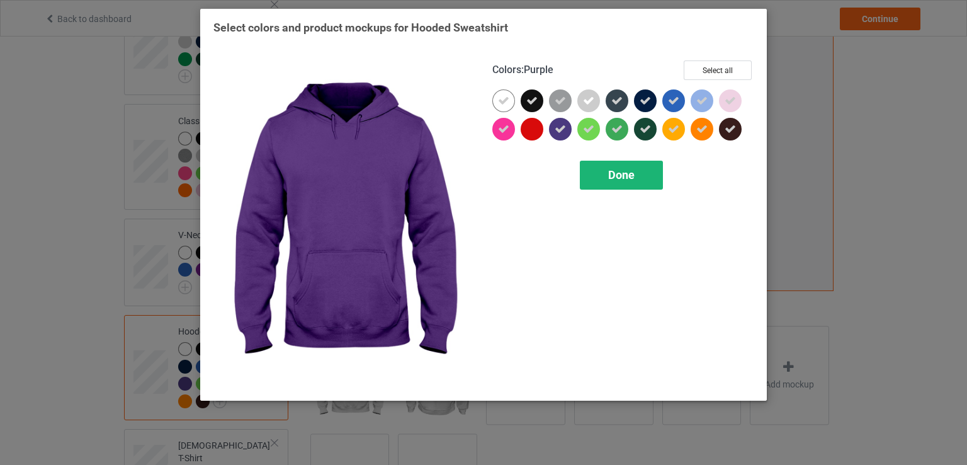
click at [613, 174] on span "Done" at bounding box center [621, 174] width 26 height 13
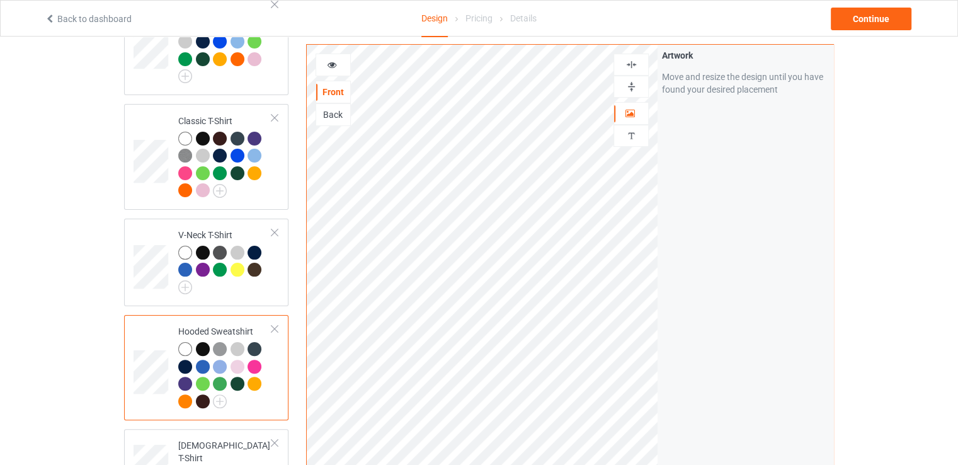
scroll to position [504, 0]
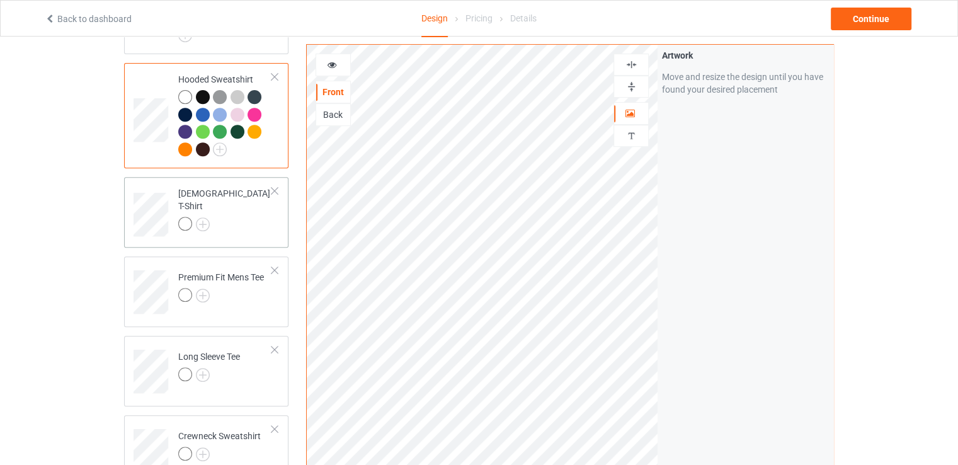
click at [199, 220] on div at bounding box center [225, 226] width 94 height 18
click at [199, 206] on div "[DEMOGRAPHIC_DATA] T-Shirt" at bounding box center [225, 208] width 94 height 43
click at [199, 217] on img at bounding box center [203, 224] width 14 height 14
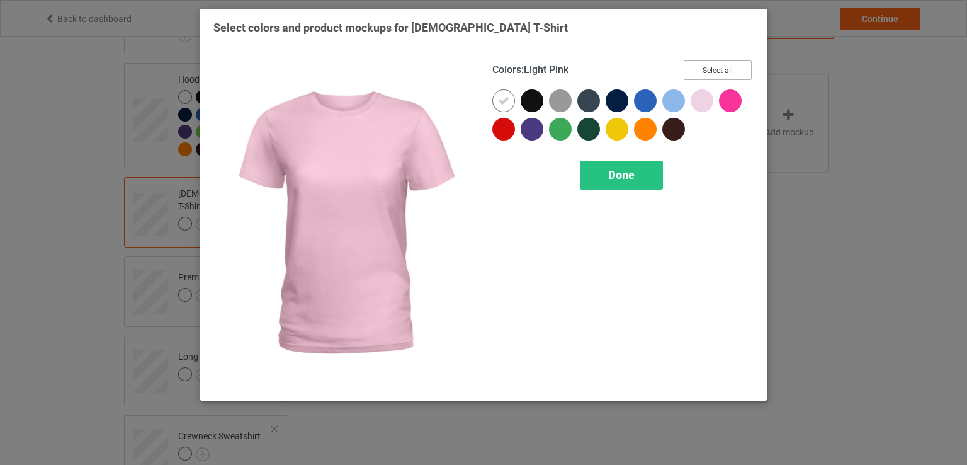
click at [700, 74] on button "Select all" at bounding box center [718, 70] width 68 height 20
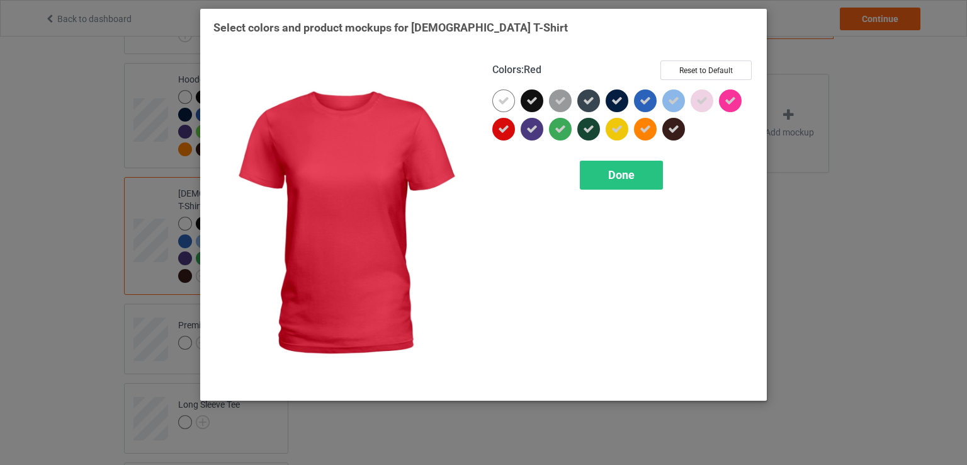
click at [503, 124] on icon at bounding box center [503, 128] width 11 height 11
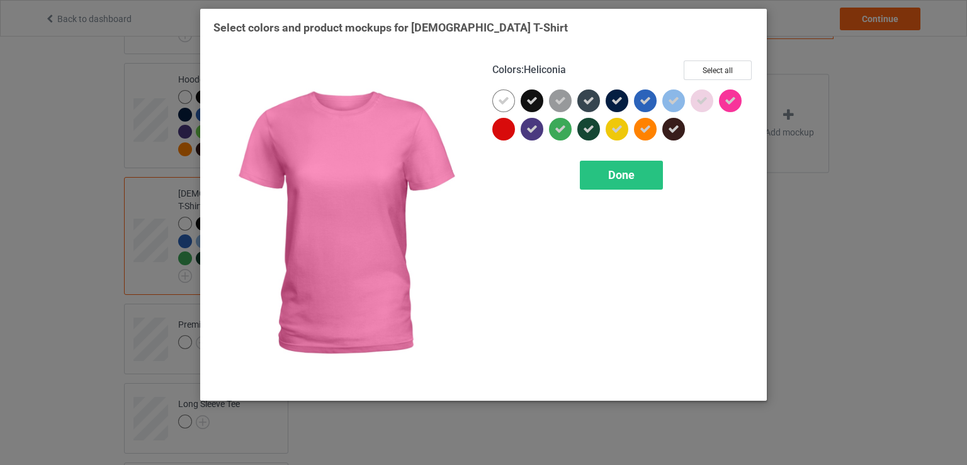
click at [741, 104] on div at bounding box center [730, 100] width 23 height 23
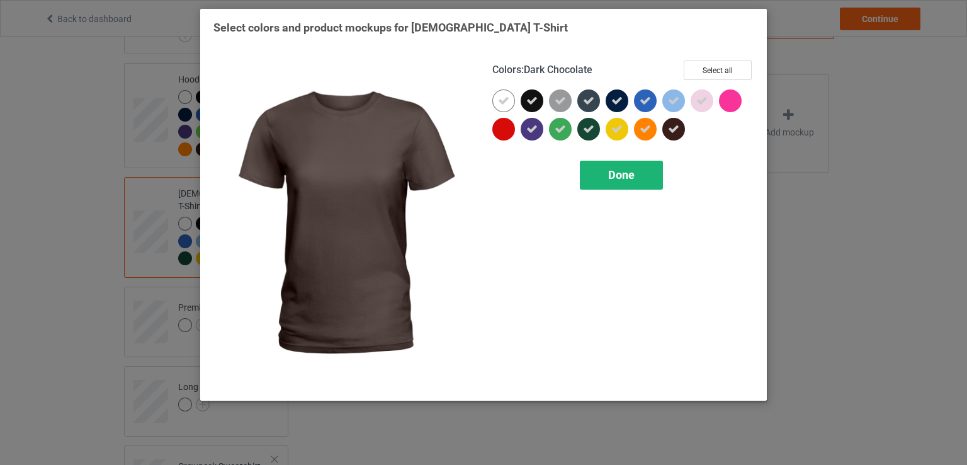
click at [644, 171] on div "Done" at bounding box center [621, 175] width 83 height 29
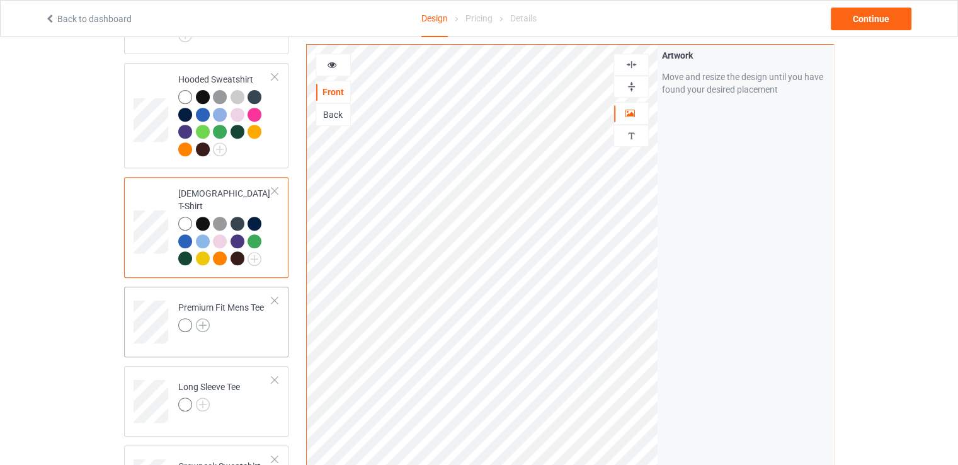
click at [197, 318] on img at bounding box center [203, 325] width 14 height 14
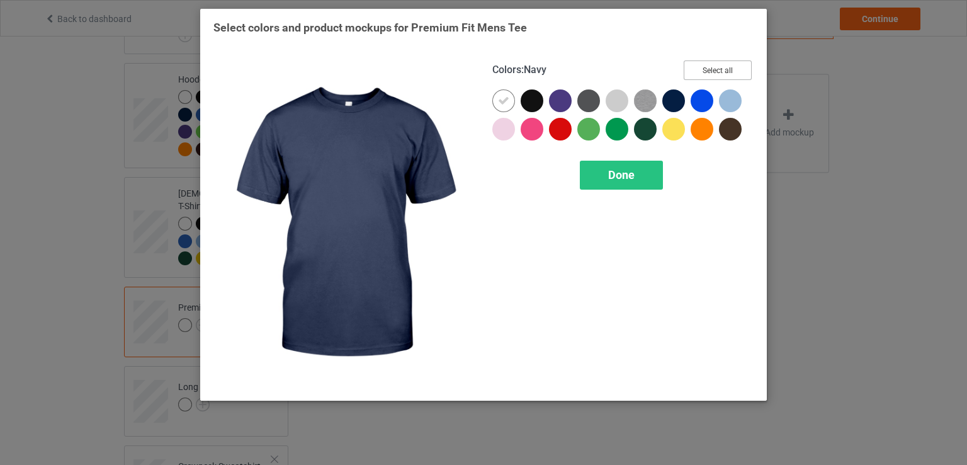
click at [704, 71] on button "Select all" at bounding box center [718, 70] width 68 height 20
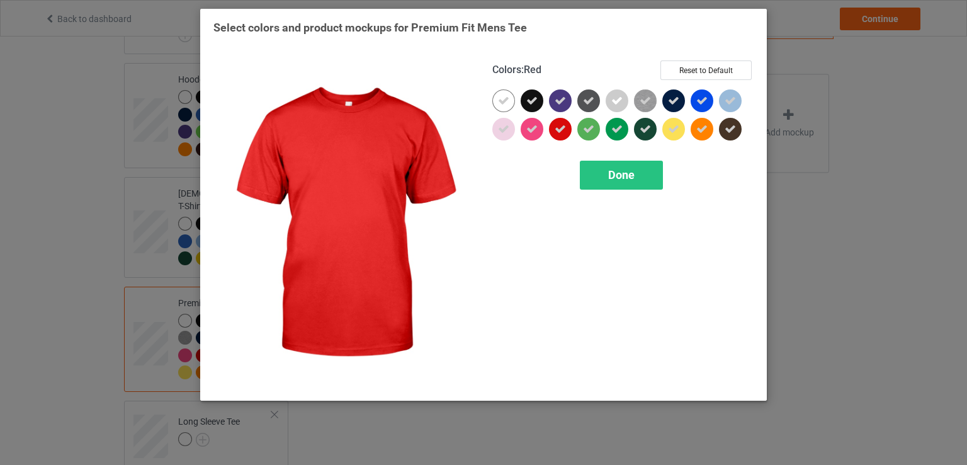
click at [551, 132] on div at bounding box center [560, 129] width 23 height 23
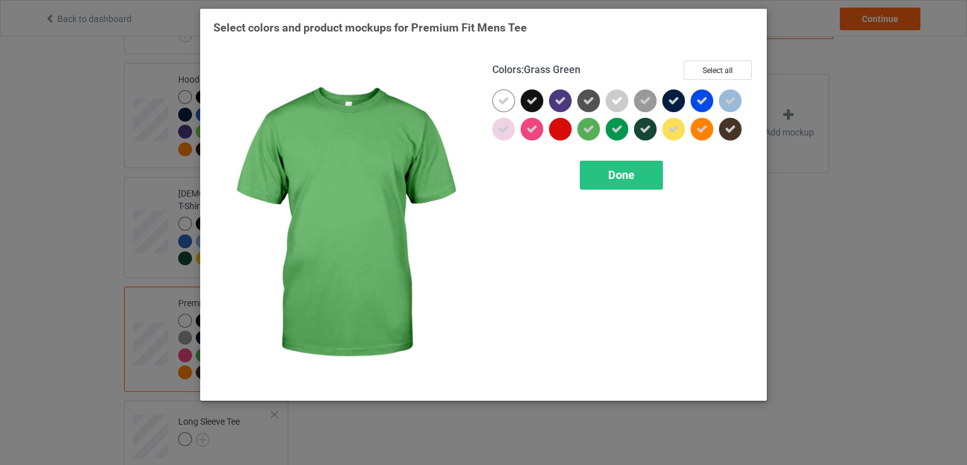
click at [609, 158] on div "Colors : Grass Green Select all Done" at bounding box center [623, 224] width 279 height 345
click at [617, 169] on span "Done" at bounding box center [621, 174] width 26 height 13
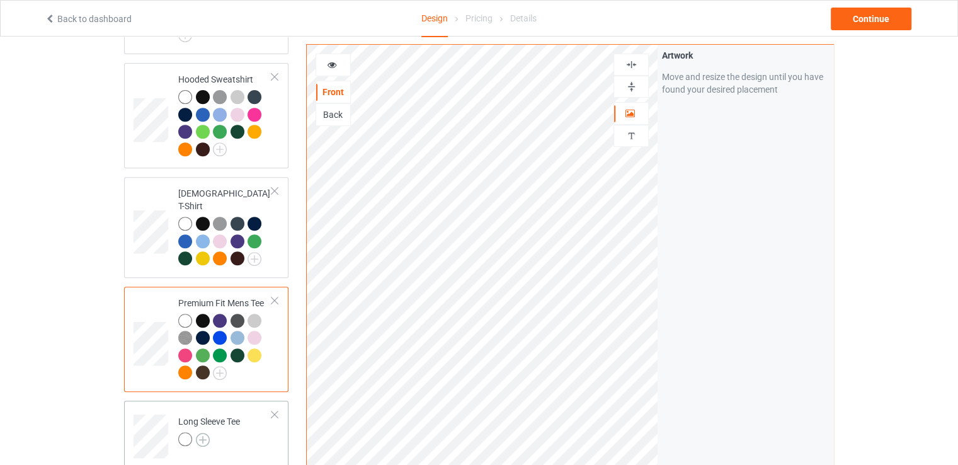
click at [198, 433] on img at bounding box center [203, 440] width 14 height 14
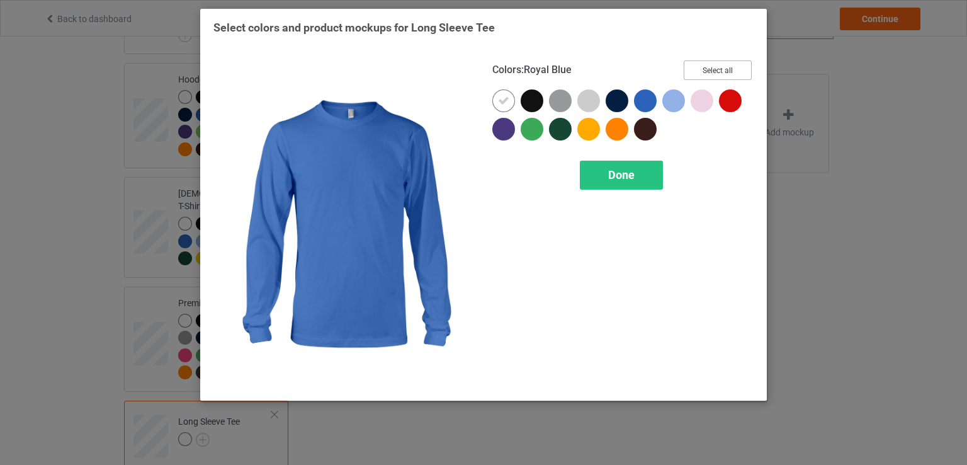
click at [707, 64] on button "Select all" at bounding box center [718, 70] width 68 height 20
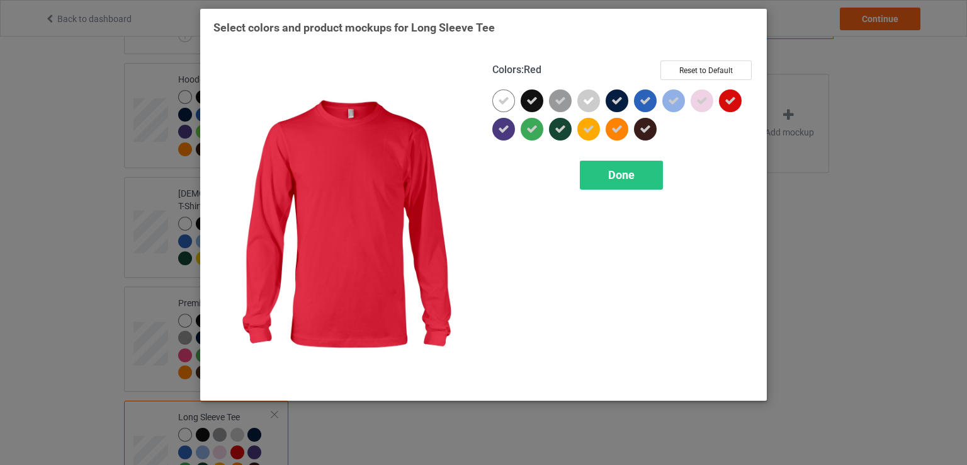
click at [736, 96] on icon at bounding box center [730, 100] width 11 height 11
click at [635, 174] on div "Done" at bounding box center [621, 175] width 83 height 29
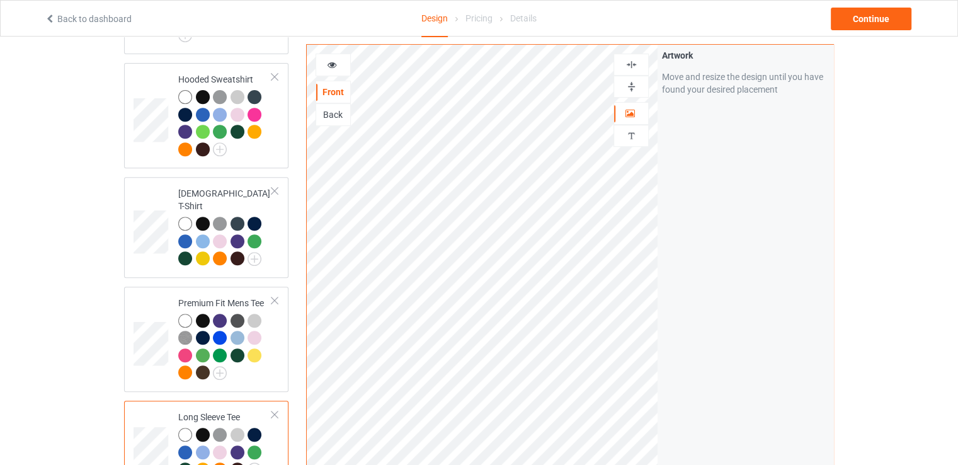
scroll to position [756, 0]
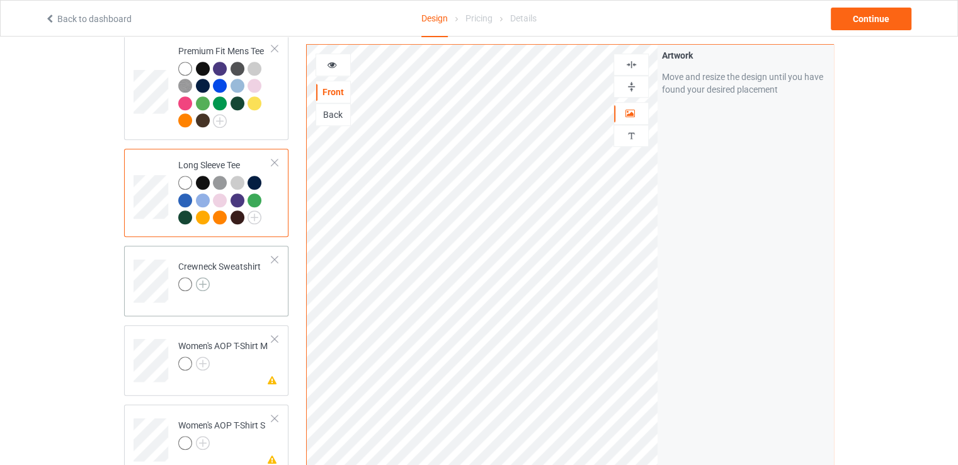
click at [202, 277] on img at bounding box center [203, 284] width 14 height 14
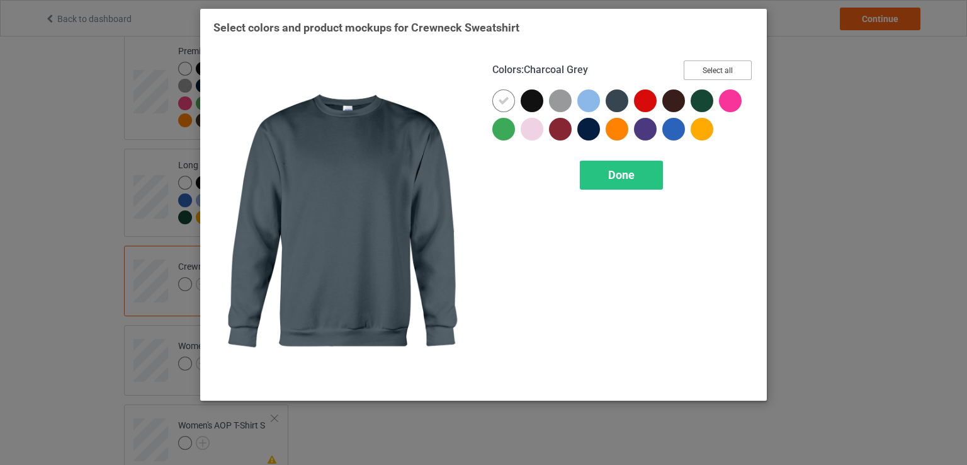
click at [703, 66] on button "Select all" at bounding box center [718, 70] width 68 height 20
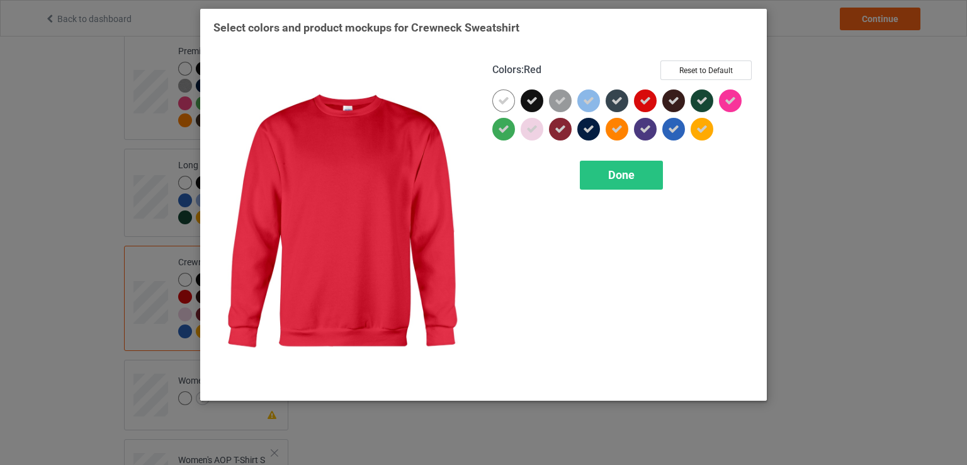
click at [644, 104] on icon at bounding box center [645, 100] width 11 height 11
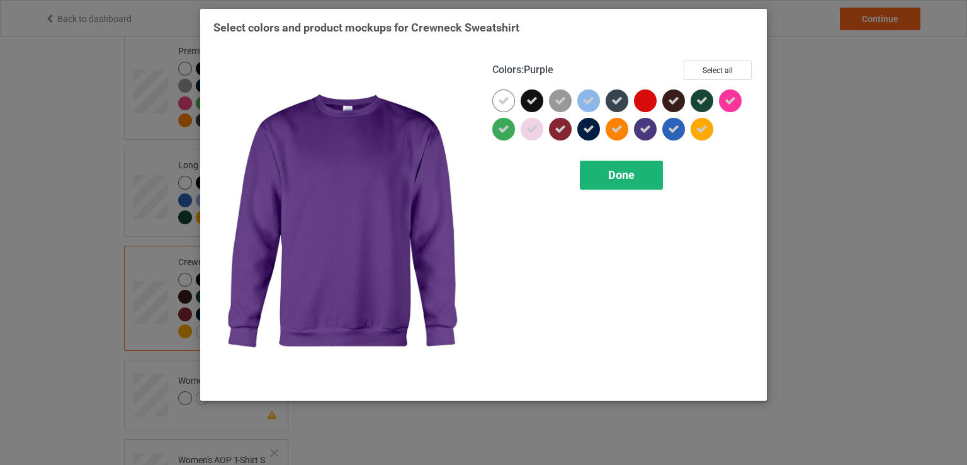
click at [639, 178] on div "Done" at bounding box center [621, 175] width 83 height 29
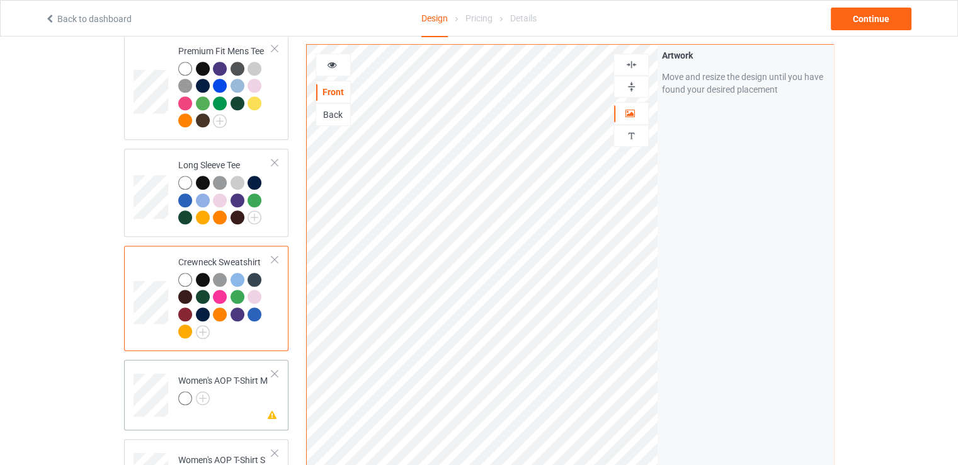
click at [272, 369] on div at bounding box center [274, 373] width 9 height 9
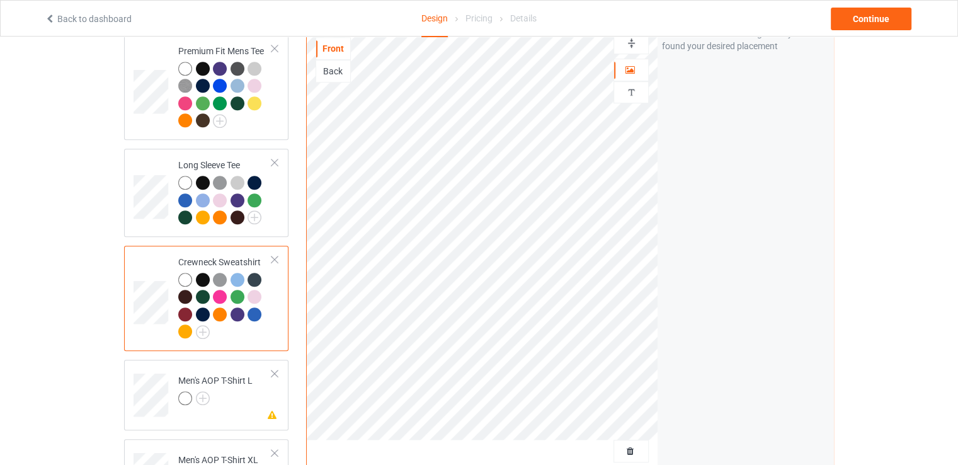
click at [272, 369] on div at bounding box center [274, 373] width 9 height 9
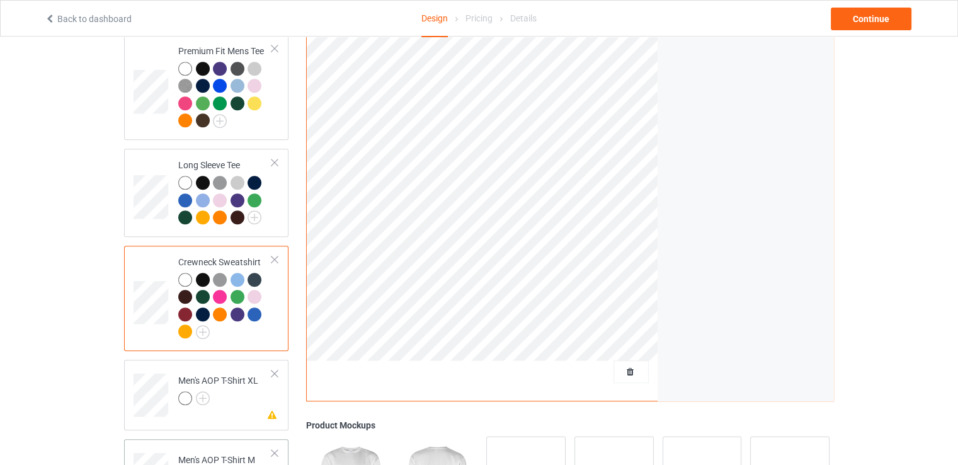
click at [274, 369] on div at bounding box center [274, 373] width 9 height 9
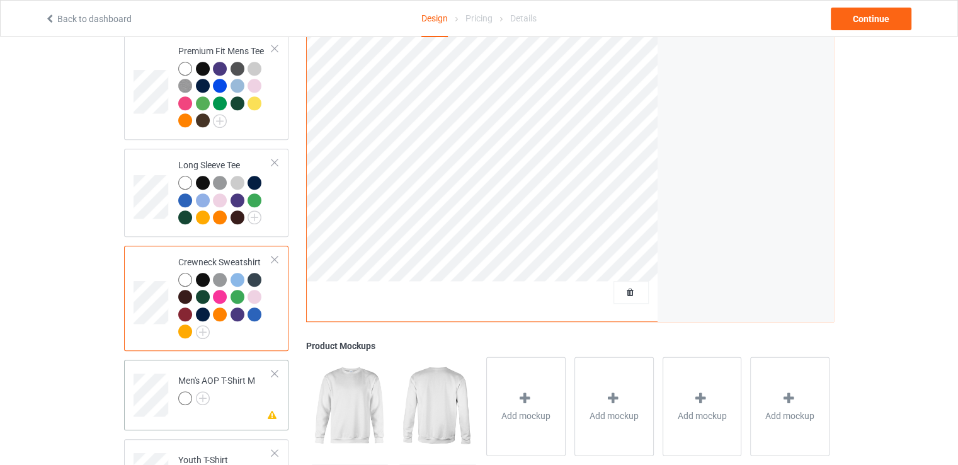
click at [275, 369] on div at bounding box center [274, 373] width 9 height 9
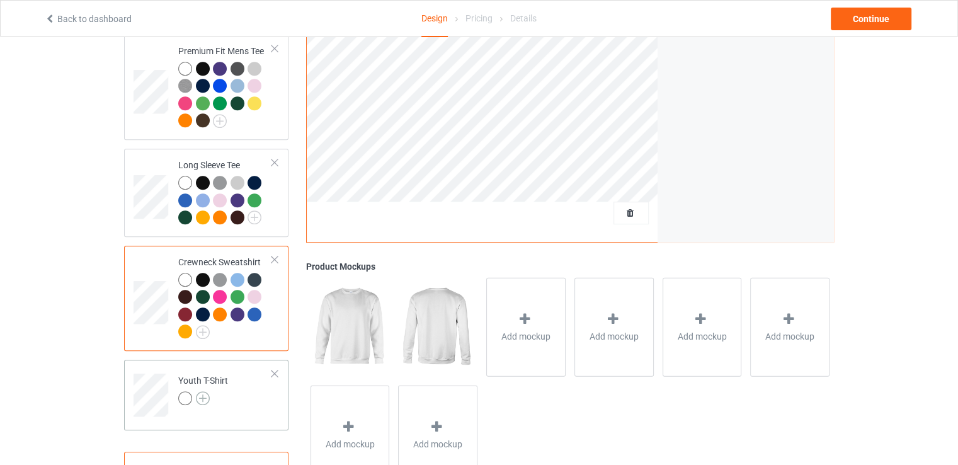
click at [201, 391] on img at bounding box center [203, 398] width 14 height 14
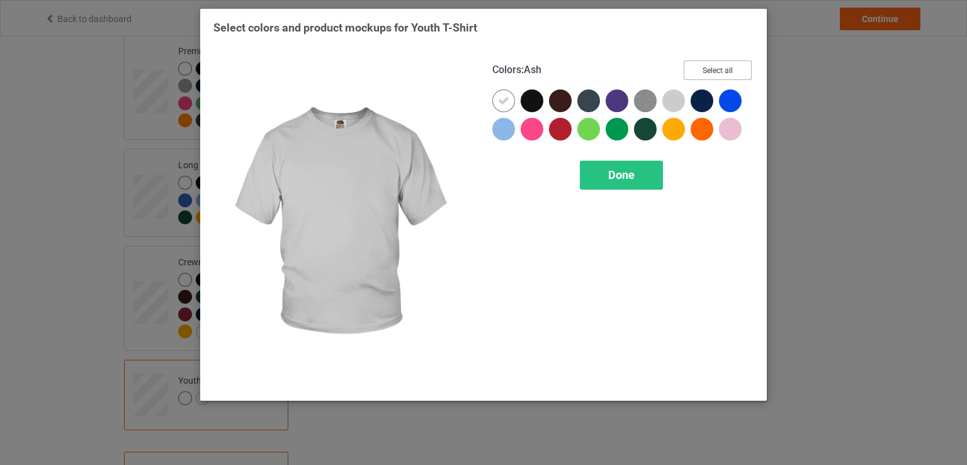
click at [698, 76] on button "Select all" at bounding box center [718, 70] width 68 height 20
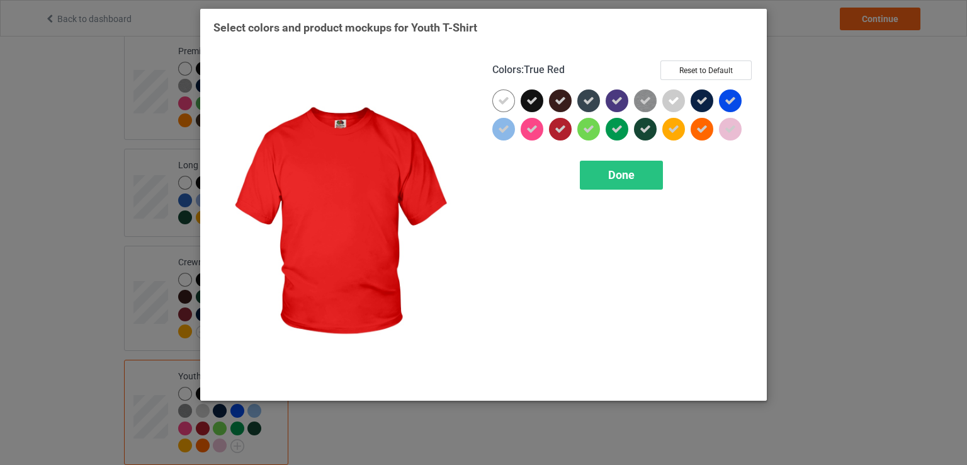
click at [552, 132] on div at bounding box center [560, 129] width 23 height 23
click at [615, 173] on span "Done" at bounding box center [621, 174] width 26 height 13
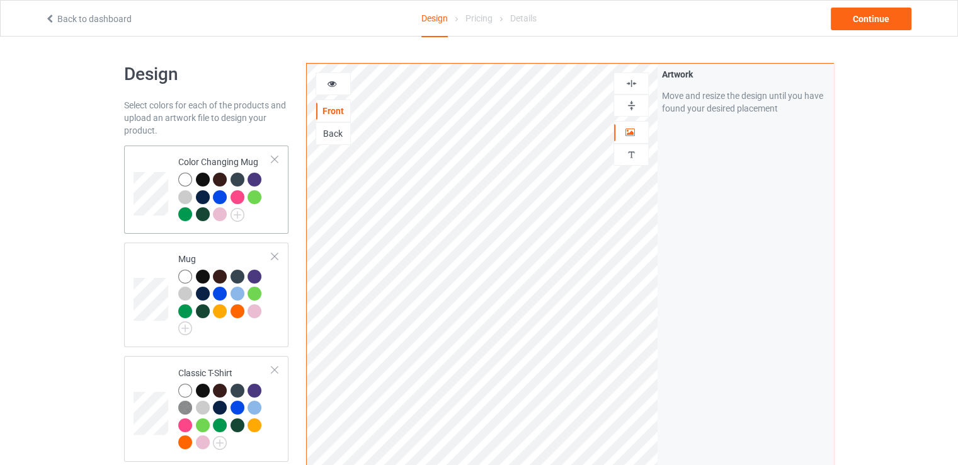
click at [159, 219] on td at bounding box center [153, 190] width 38 height 78
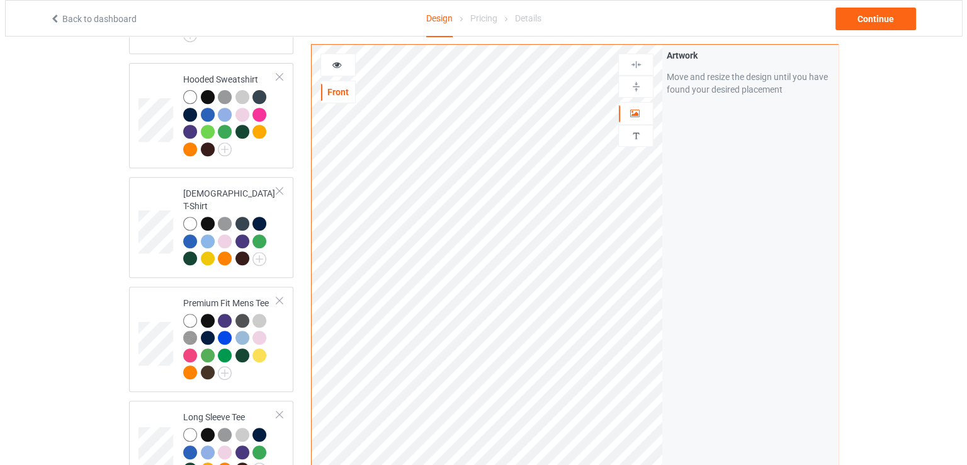
scroll to position [756, 0]
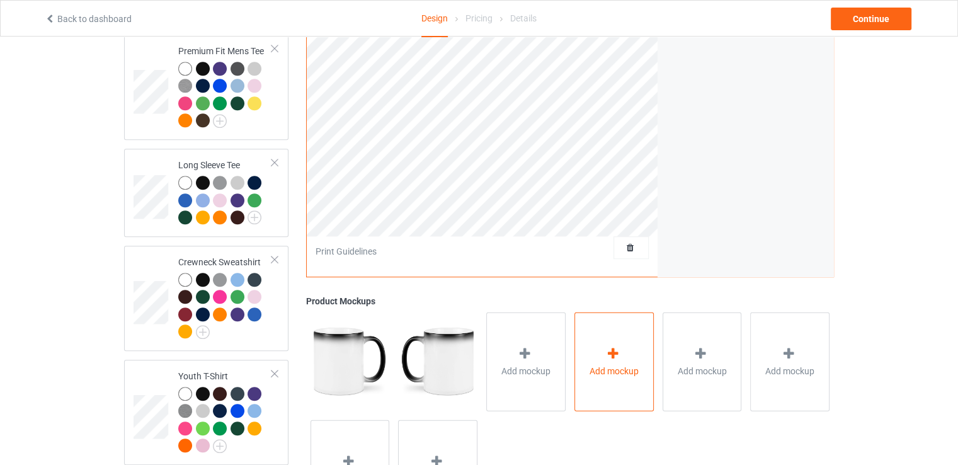
click at [590, 364] on span "Add mockup" at bounding box center [614, 370] width 49 height 13
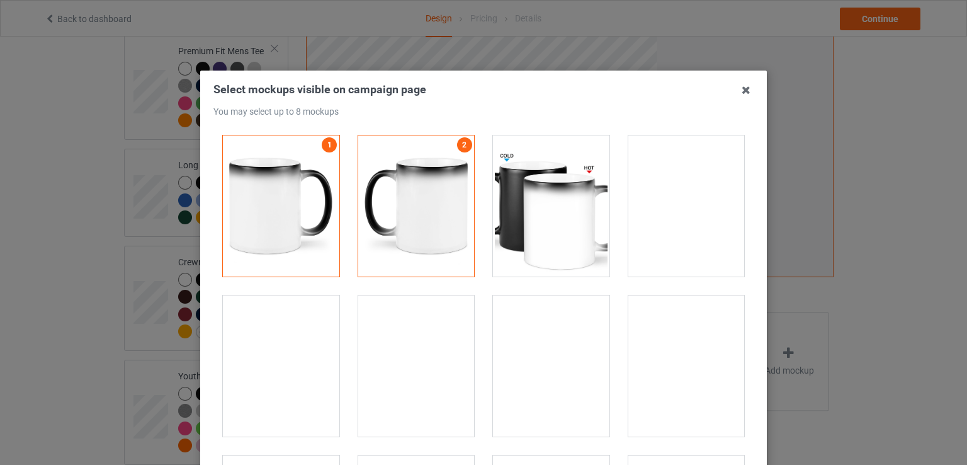
click at [315, 258] on div at bounding box center [281, 205] width 117 height 141
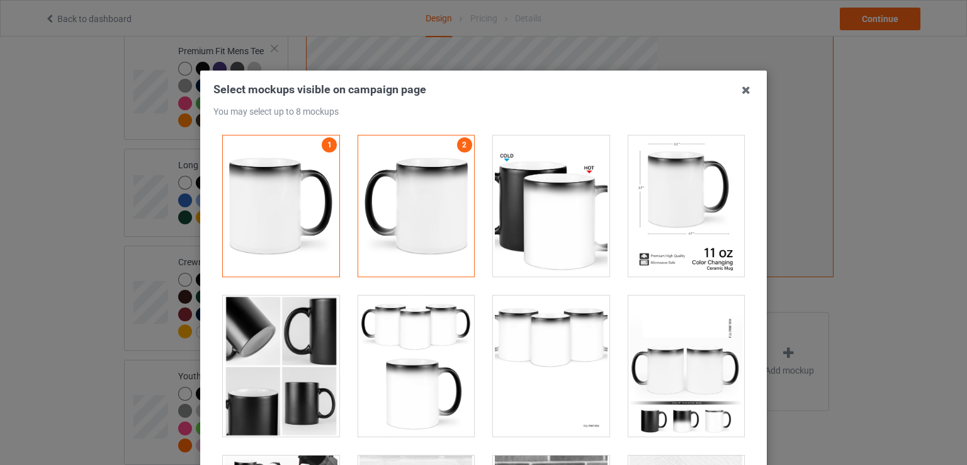
click at [315, 258] on div at bounding box center [281, 205] width 117 height 141
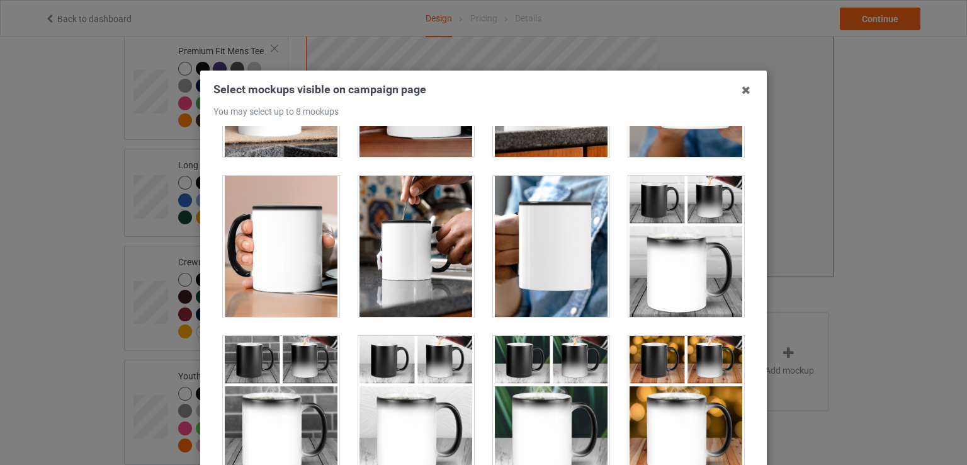
scroll to position [2267, 0]
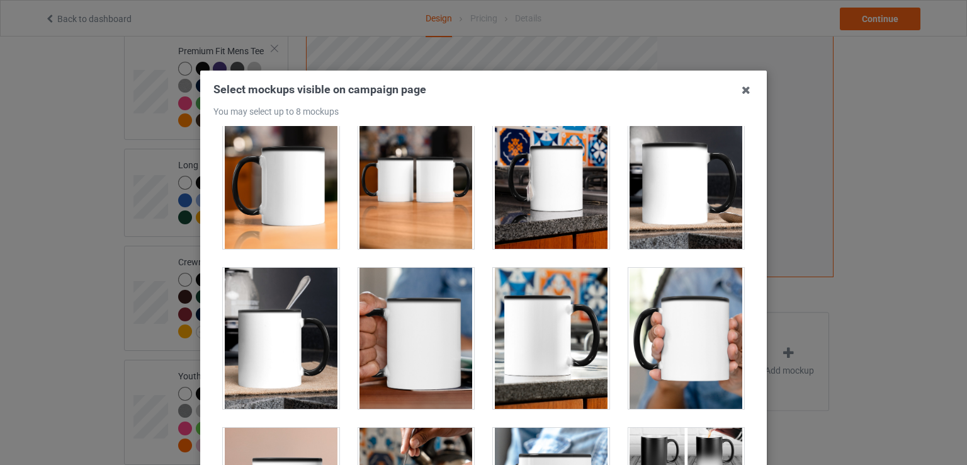
click at [537, 323] on div at bounding box center [551, 338] width 117 height 141
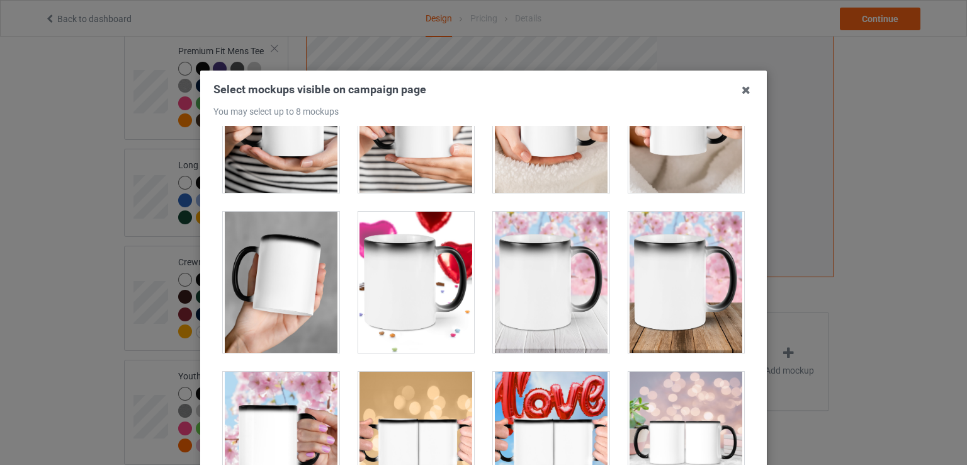
scroll to position [4419, 0]
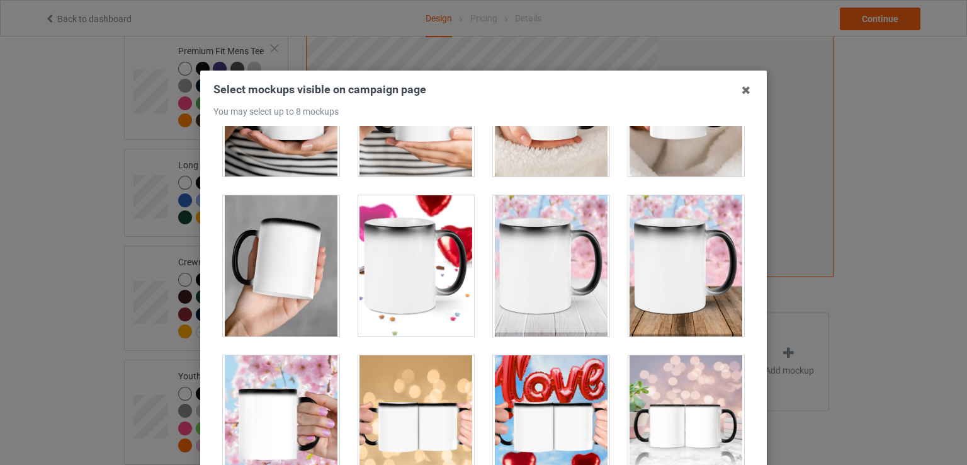
click at [430, 273] on div at bounding box center [416, 265] width 117 height 141
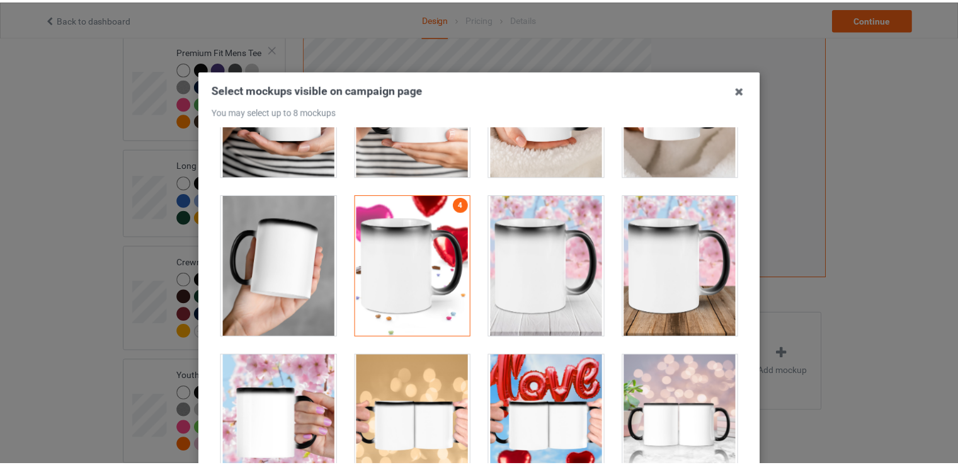
scroll to position [161, 0]
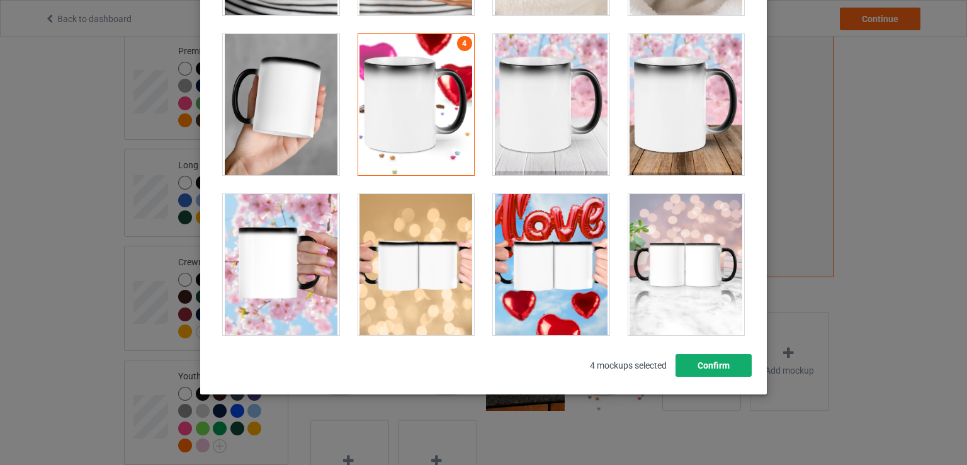
click at [693, 363] on button "Confirm" at bounding box center [714, 365] width 76 height 23
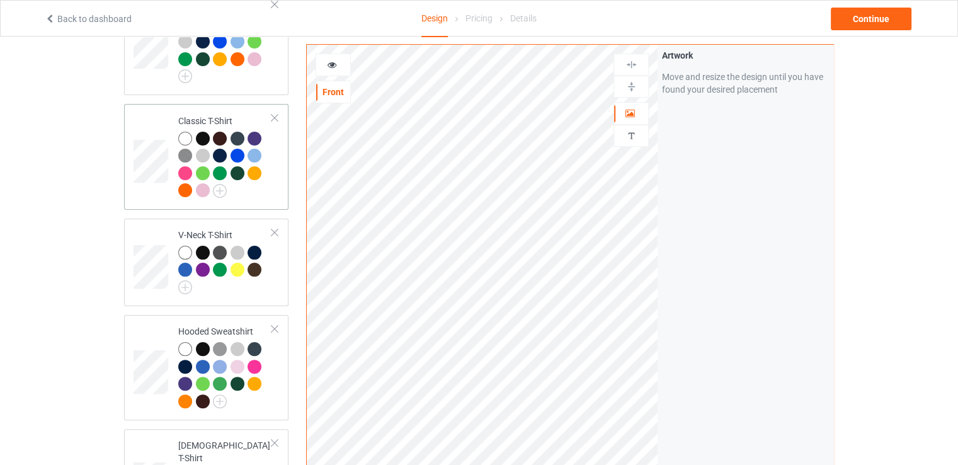
scroll to position [0, 0]
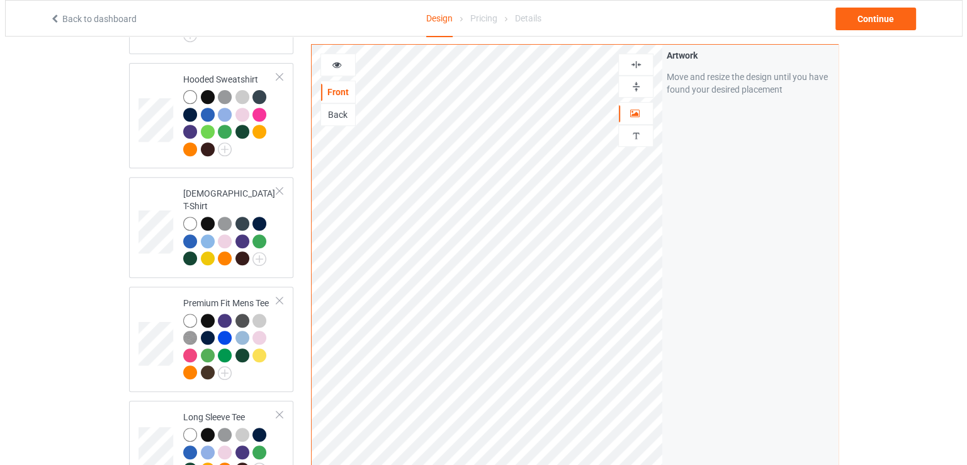
scroll to position [756, 0]
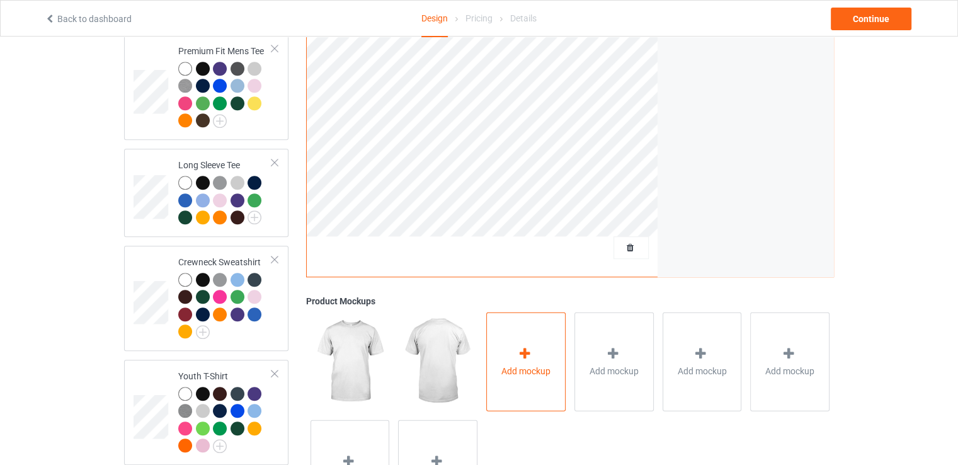
click at [519, 346] on icon at bounding box center [525, 352] width 16 height 13
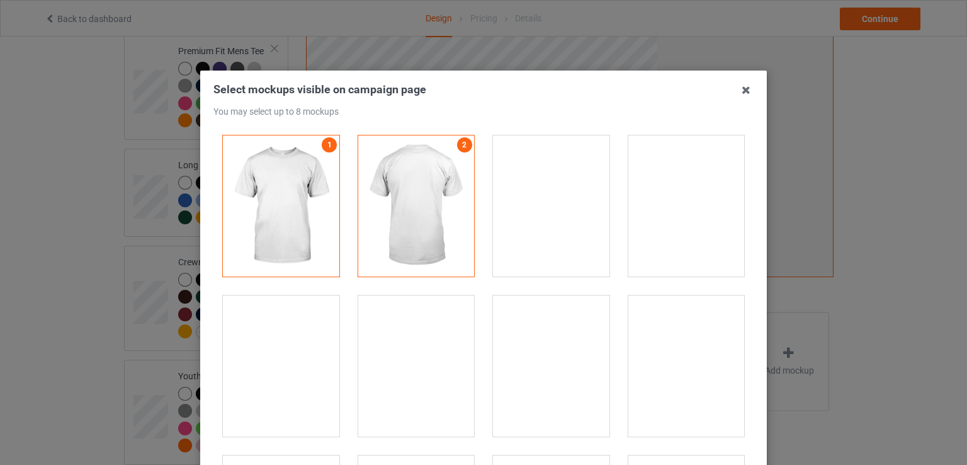
click at [600, 238] on div at bounding box center [551, 206] width 135 height 160
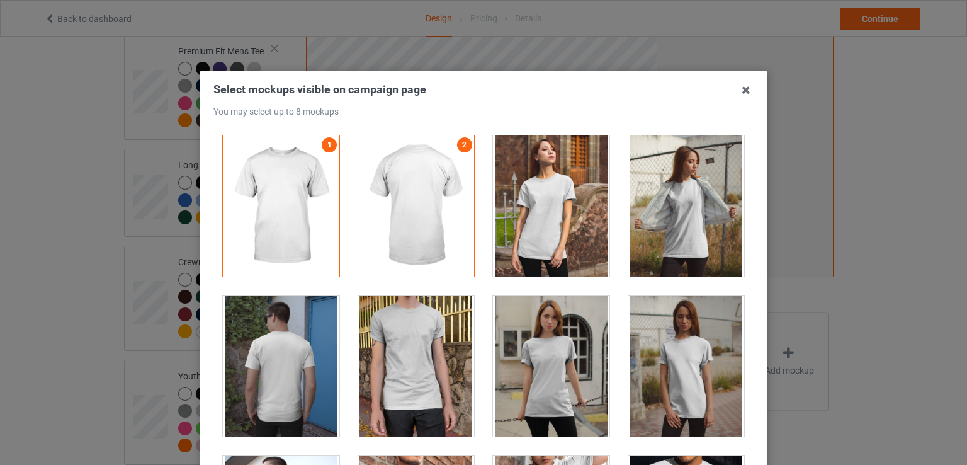
click at [670, 237] on div at bounding box center [687, 205] width 117 height 141
click at [561, 245] on div at bounding box center [551, 205] width 117 height 141
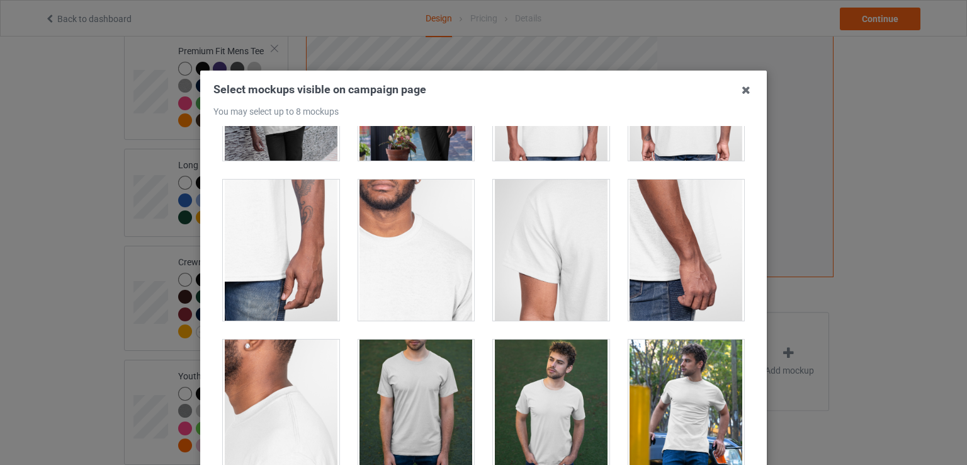
click at [677, 370] on div at bounding box center [687, 409] width 117 height 141
click at [573, 391] on div at bounding box center [551, 409] width 117 height 141
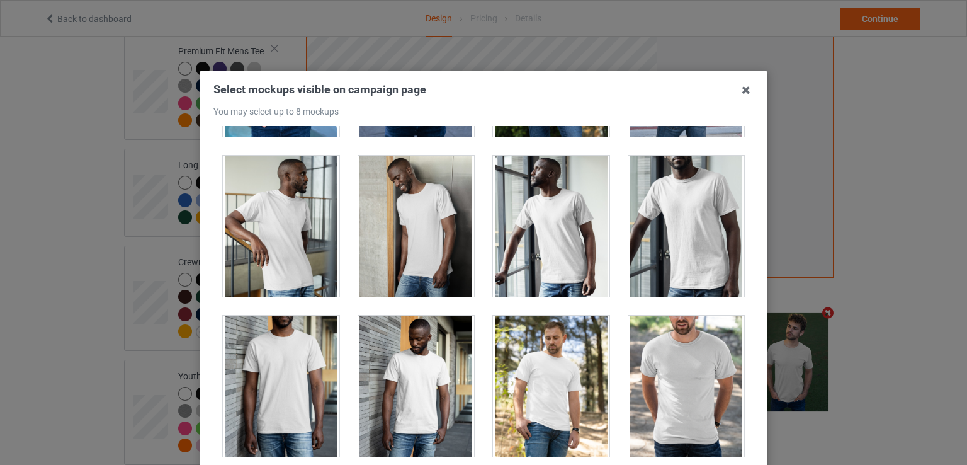
scroll to position [1585, 0]
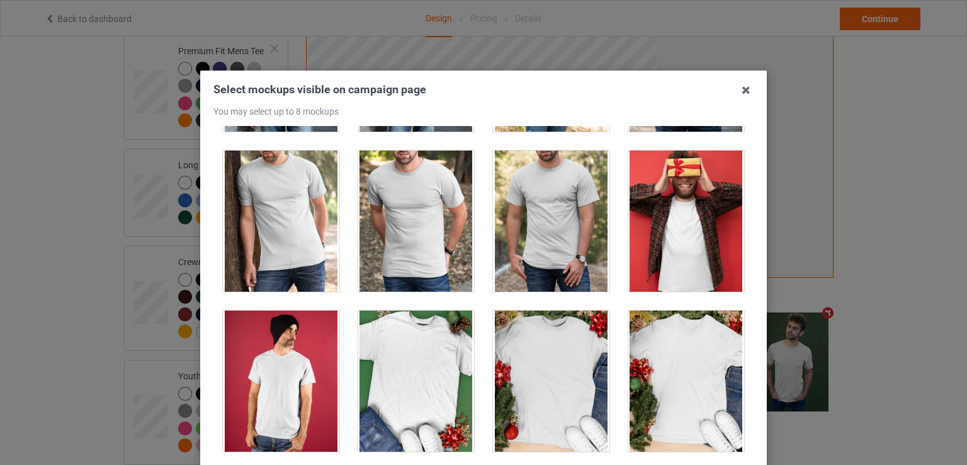
click at [399, 380] on div at bounding box center [416, 381] width 117 height 141
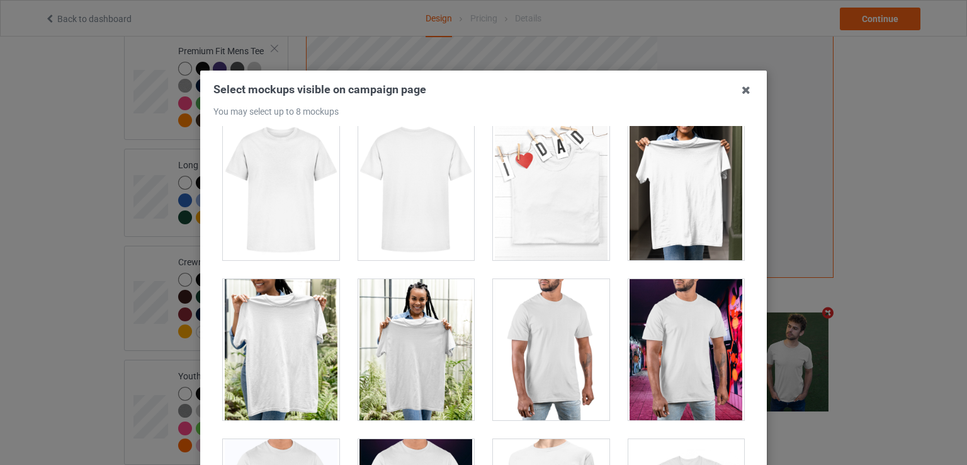
click at [431, 330] on div at bounding box center [416, 349] width 117 height 141
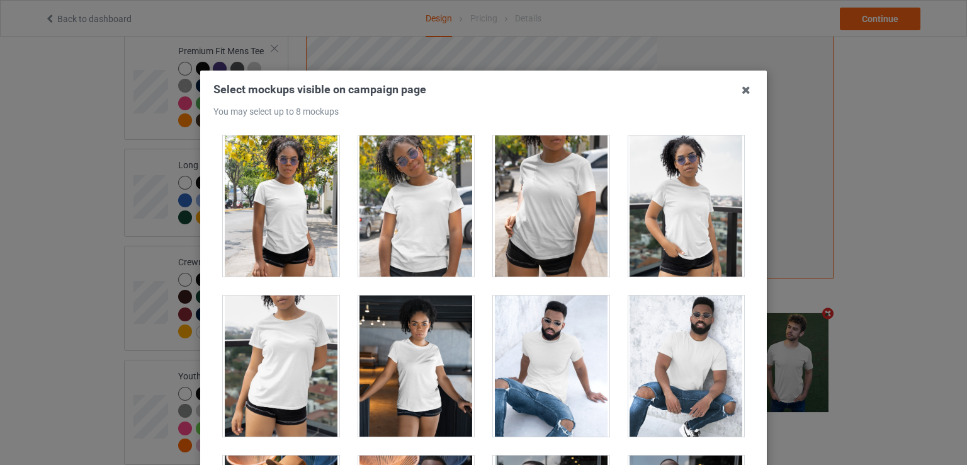
scroll to position [8387, 0]
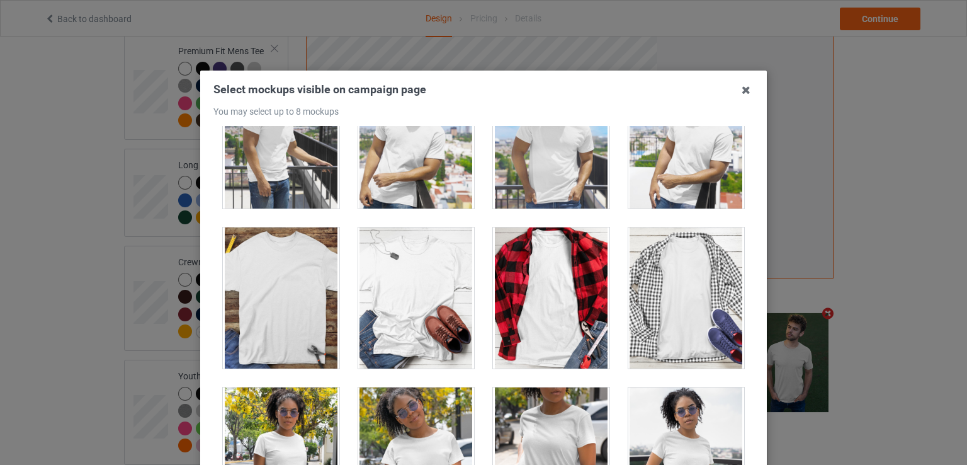
click at [548, 277] on div at bounding box center [551, 297] width 117 height 141
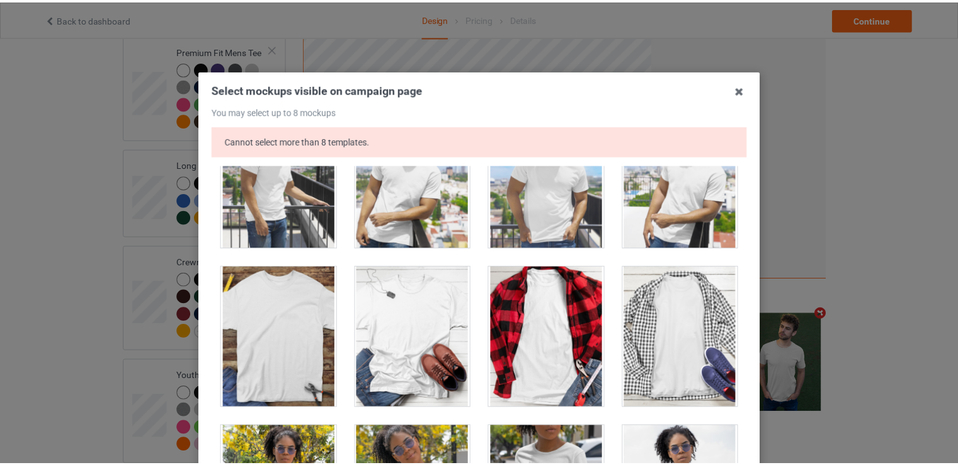
scroll to position [8135, 0]
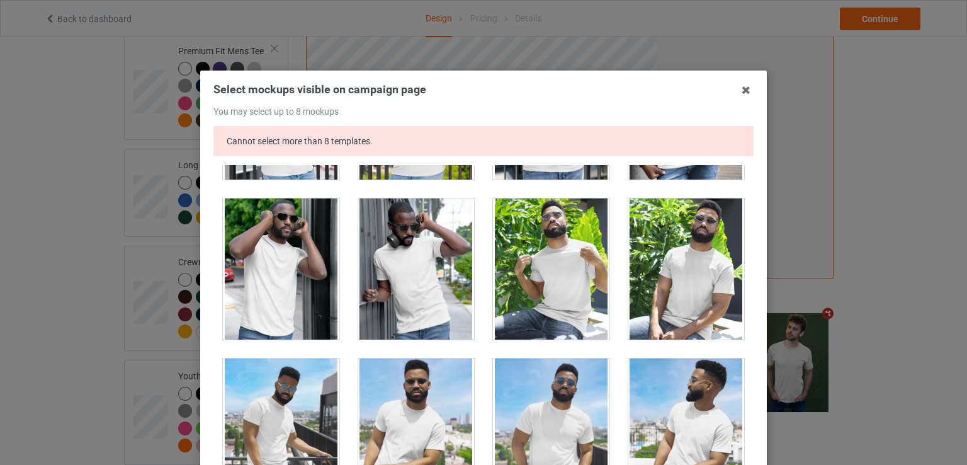
click at [549, 298] on div at bounding box center [551, 268] width 117 height 141
click at [744, 95] on icon at bounding box center [746, 90] width 20 height 20
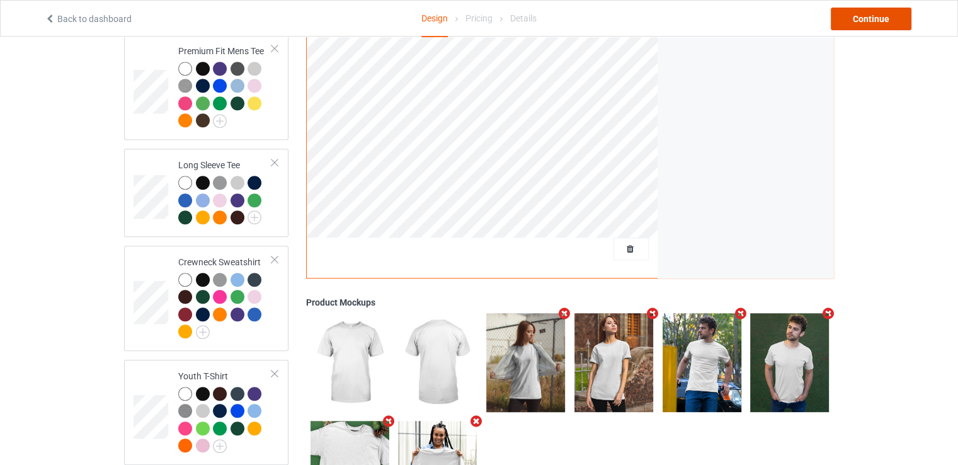
click at [865, 28] on div "Continue" at bounding box center [871, 19] width 81 height 23
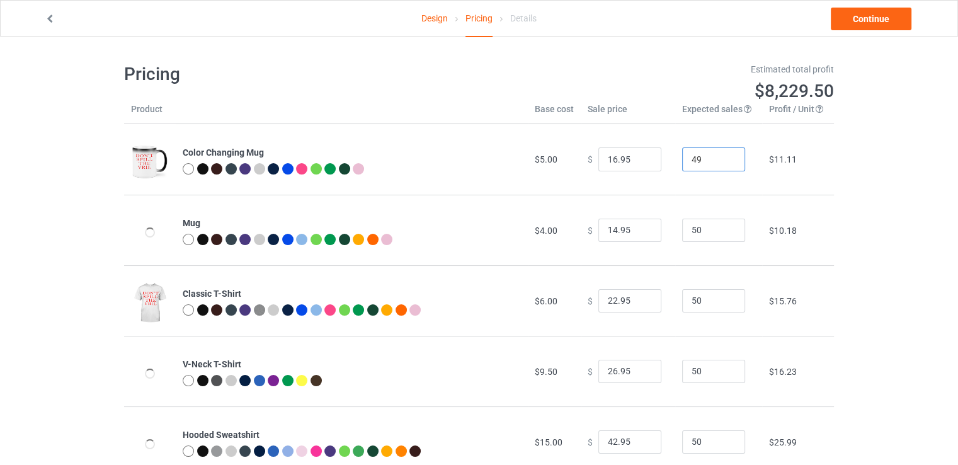
click at [726, 164] on input "49" at bounding box center [713, 159] width 63 height 24
type input "48"
click at [726, 164] on input "48" at bounding box center [713, 159] width 63 height 24
click at [640, 166] on input "16.95" at bounding box center [629, 159] width 63 height 24
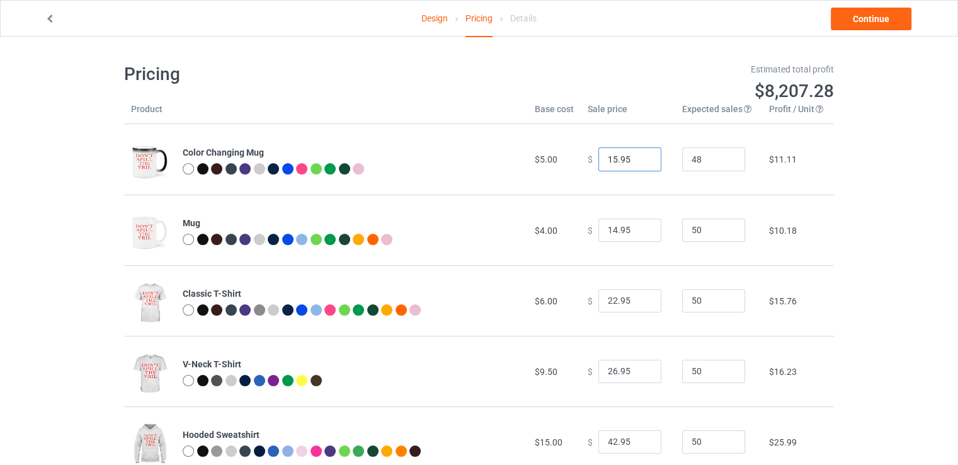
click at [639, 162] on input "15.95" at bounding box center [629, 159] width 63 height 24
click at [639, 162] on input "14.95" at bounding box center [629, 159] width 63 height 24
type input "15.95"
click at [644, 156] on input "15.95" at bounding box center [629, 159] width 63 height 24
click at [642, 234] on input "13.95" at bounding box center [629, 231] width 63 height 24
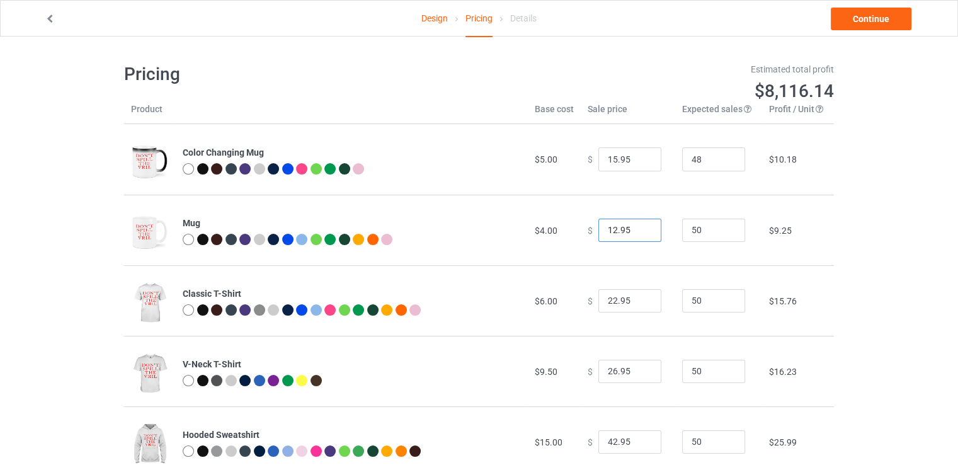
click at [642, 234] on input "12.95" at bounding box center [629, 231] width 63 height 24
click at [639, 229] on input "13.95" at bounding box center [629, 231] width 63 height 24
click at [639, 229] on input "14.95" at bounding box center [629, 231] width 63 height 24
type input "13.95"
click at [640, 234] on input "13.95" at bounding box center [629, 231] width 63 height 24
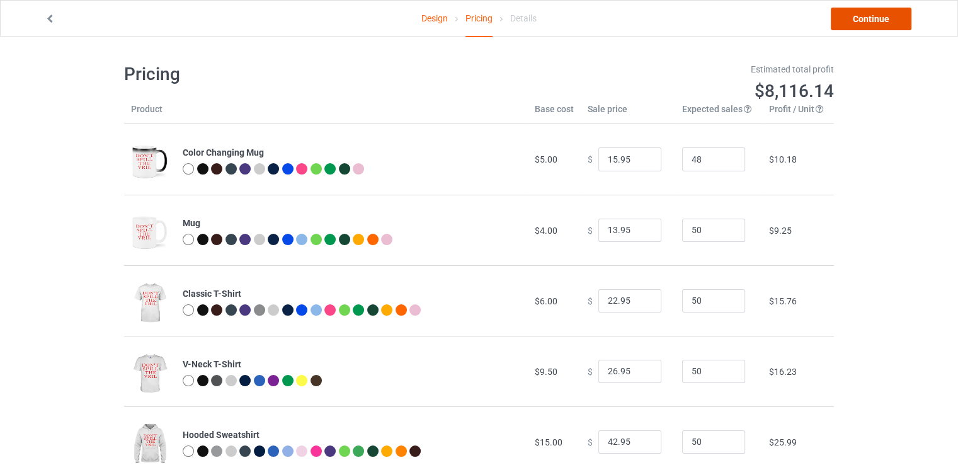
click at [852, 21] on link "Continue" at bounding box center [871, 19] width 81 height 23
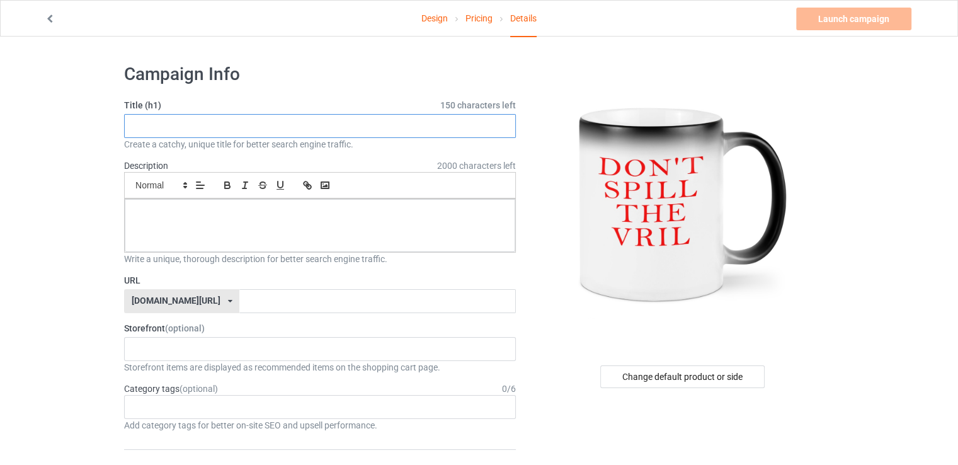
click at [299, 130] on input "text" at bounding box center [320, 126] width 392 height 24
paste input "DON'T SPILL THE VRIL"
type input "DON'T SPILL THE VRILDON'T SPILL THE VRIL"
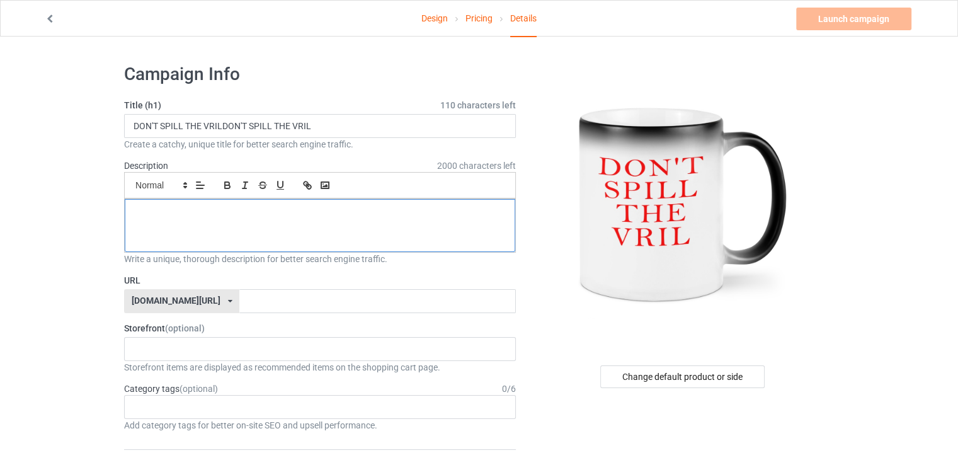
click at [217, 236] on div at bounding box center [320, 225] width 390 height 53
click at [156, 191] on span at bounding box center [161, 185] width 62 height 15
click at [206, 215] on p "DON'T SPILL THE VRIL" at bounding box center [320, 213] width 370 height 12
click at [222, 186] on icon "button" at bounding box center [227, 184] width 11 height 11
click at [232, 222] on div "DON'T SPILL THE ﻿ VRIL" at bounding box center [320, 225] width 390 height 53
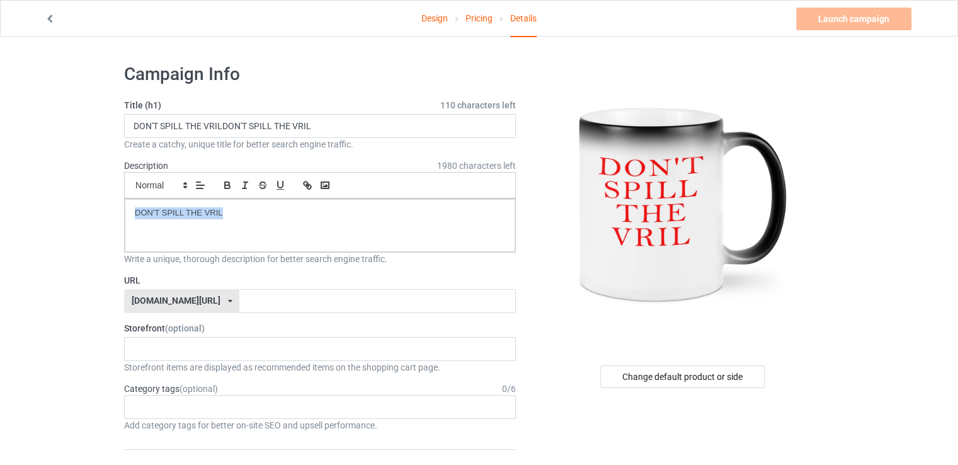
click at [222, 193] on div "Small Normal Large Big Huge" at bounding box center [320, 185] width 392 height 26
click at [240, 185] on icon "button" at bounding box center [244, 184] width 11 height 11
click at [224, 190] on icon "button" at bounding box center [227, 184] width 11 height 11
click at [263, 221] on div "DON'T SPILL THE VRIL" at bounding box center [320, 225] width 390 height 53
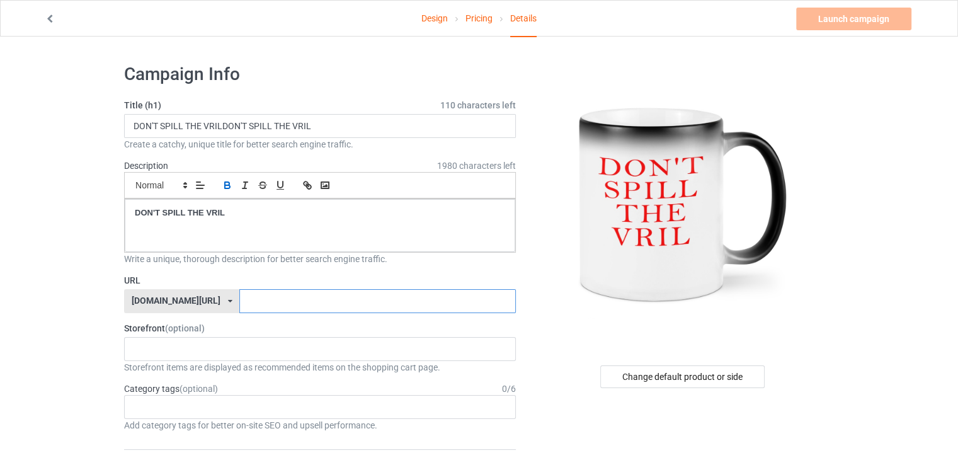
click at [315, 290] on input "text" at bounding box center [377, 301] width 276 height 24
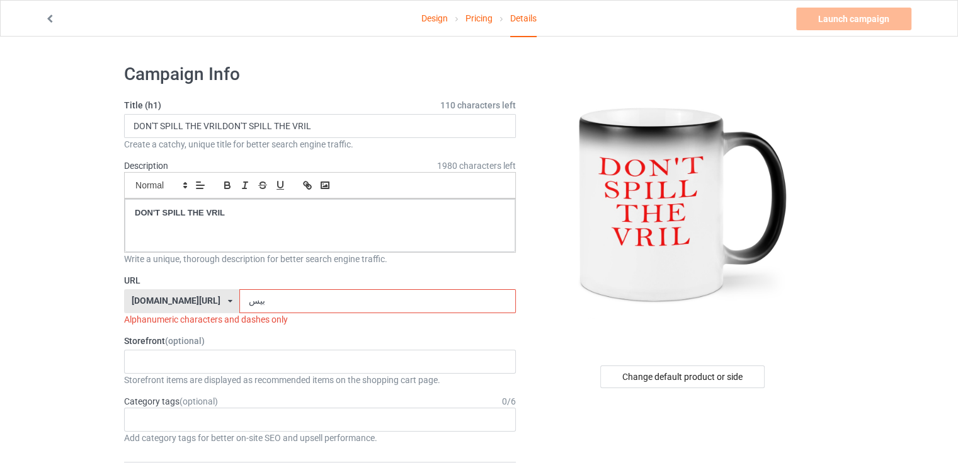
drag, startPoint x: 314, startPoint y: 295, endPoint x: 532, endPoint y: 314, distance: 218.7
click at [644, 336] on img at bounding box center [683, 204] width 227 height 283
click at [686, 376] on div "Change default product or side" at bounding box center [682, 376] width 164 height 23
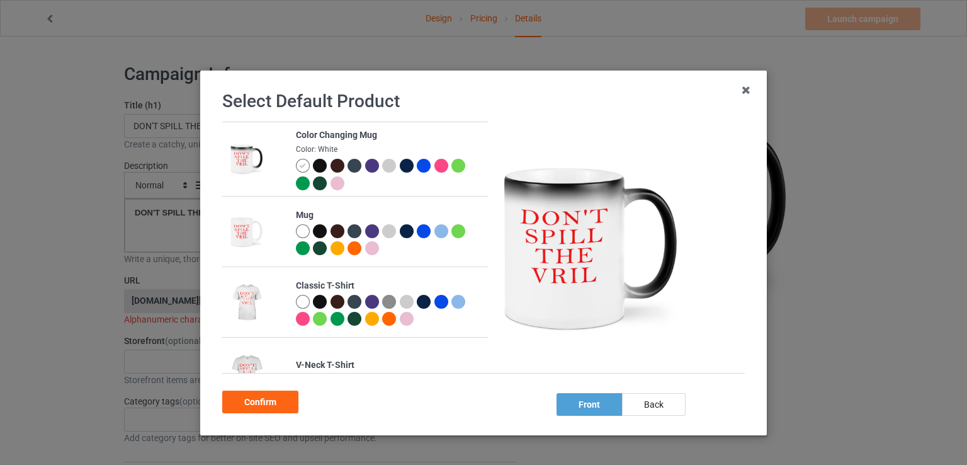
click at [249, 236] on img at bounding box center [246, 231] width 35 height 43
click at [259, 245] on td at bounding box center [255, 232] width 67 height 70
click at [296, 232] on div at bounding box center [303, 231] width 14 height 14
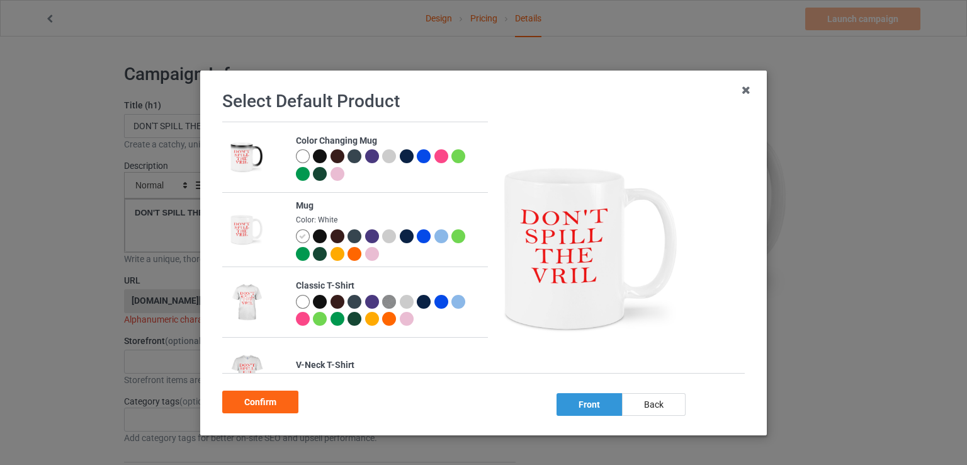
click at [590, 409] on div "front" at bounding box center [590, 404] width 66 height 23
click at [590, 407] on div "front" at bounding box center [590, 404] width 66 height 23
click at [265, 402] on div "Confirm" at bounding box center [260, 401] width 76 height 23
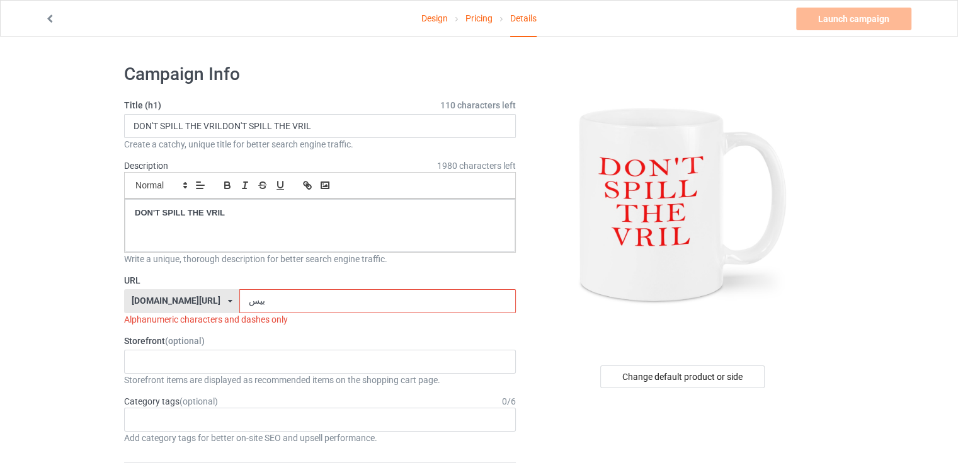
click at [290, 295] on input "بيس" at bounding box center [377, 301] width 276 height 24
click at [290, 295] on input "GNFBVC" at bounding box center [377, 301] width 276 height 24
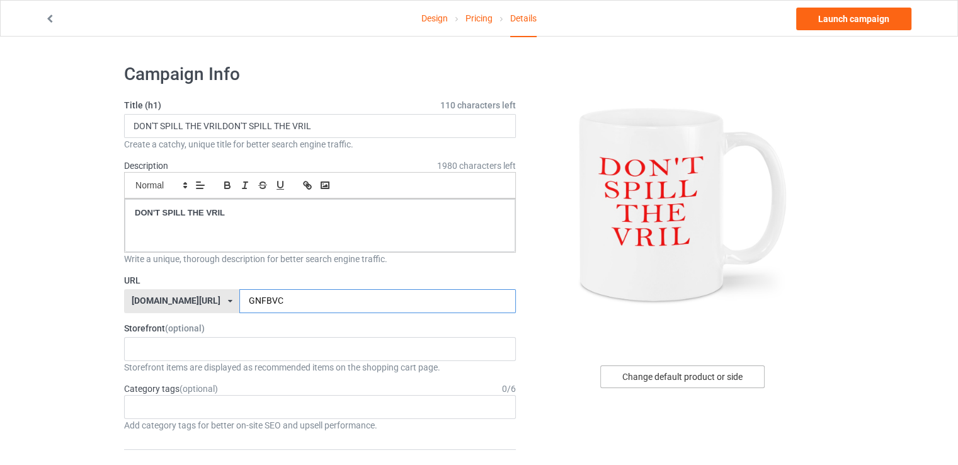
type input "GNFBVC"
click at [668, 382] on div "Change default product or side" at bounding box center [682, 376] width 164 height 23
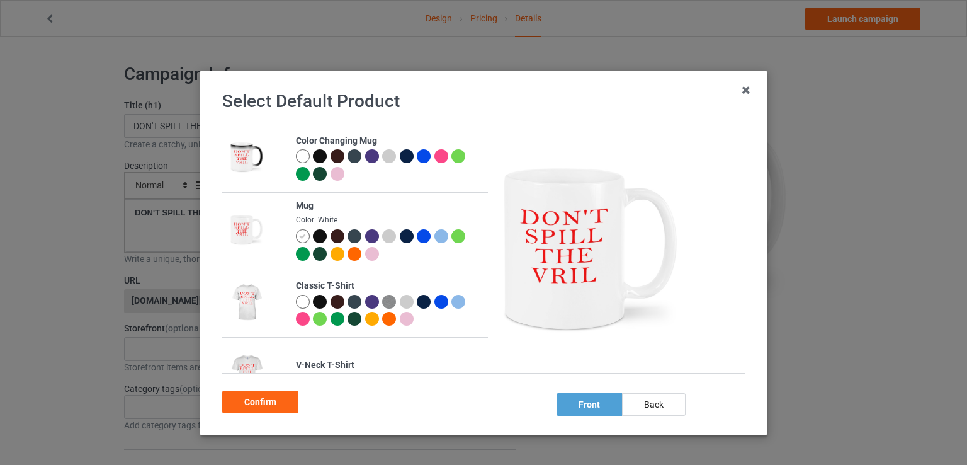
click at [246, 161] on img at bounding box center [246, 156] width 35 height 43
click at [296, 162] on div at bounding box center [303, 156] width 14 height 14
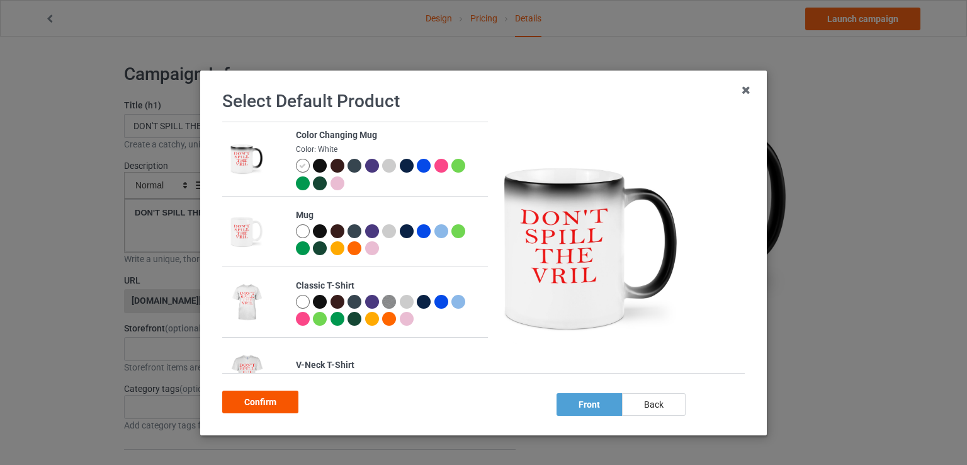
click at [275, 408] on div "Confirm" at bounding box center [260, 401] width 76 height 23
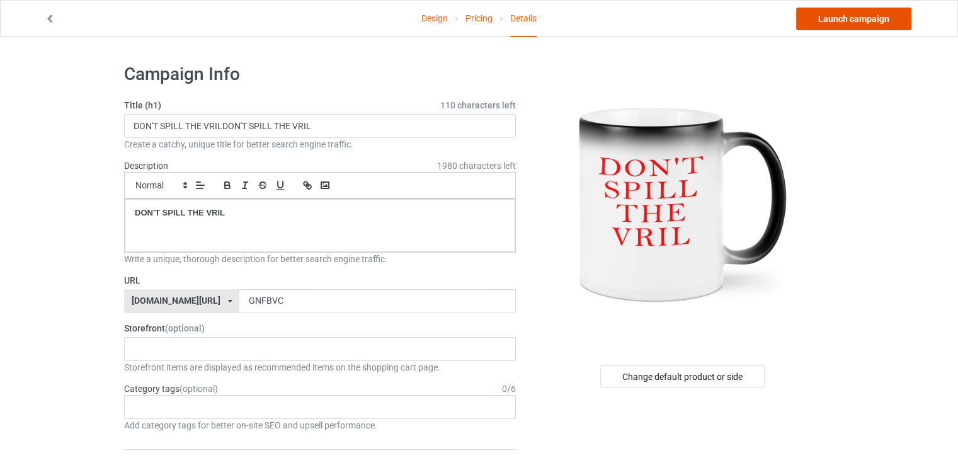
click at [816, 20] on link "Launch campaign" at bounding box center [853, 19] width 115 height 23
